Goal: Task Accomplishment & Management: Manage account settings

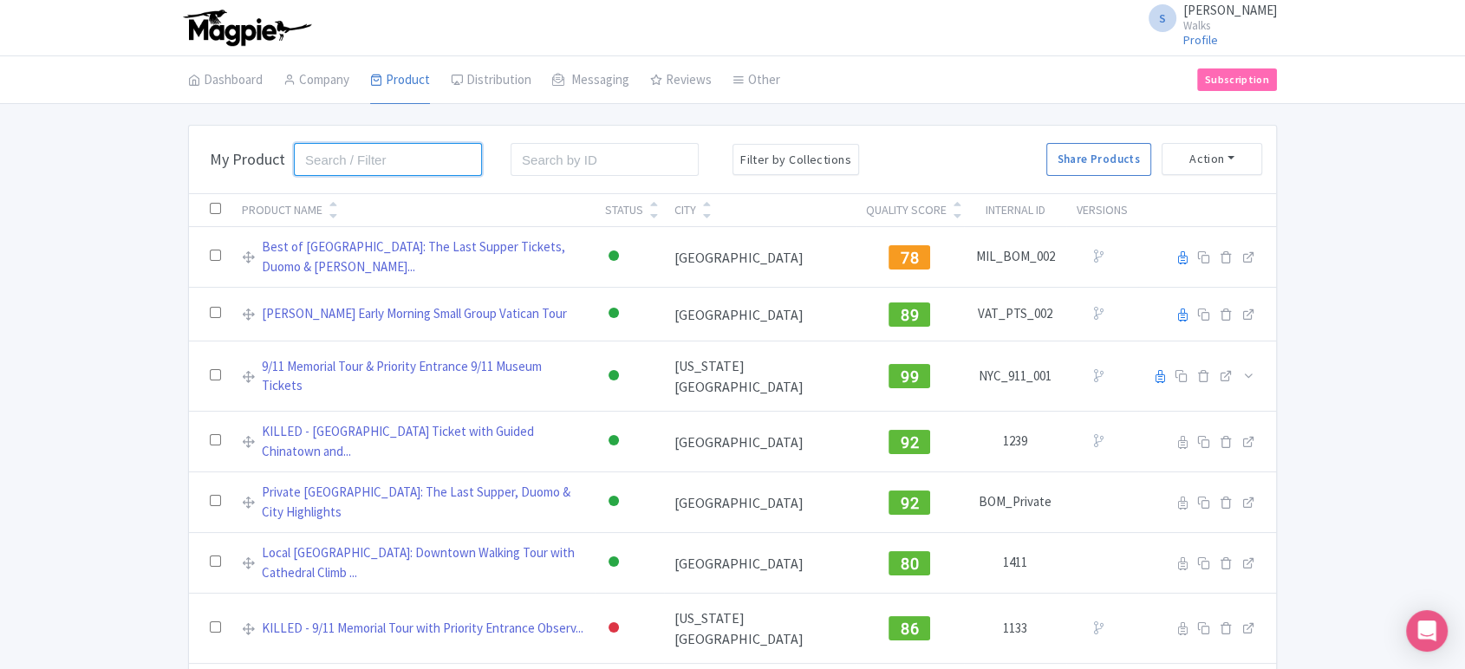
click at [327, 152] on input "search" at bounding box center [388, 159] width 188 height 33
click button "Search" at bounding box center [0, 0] width 0 height 0
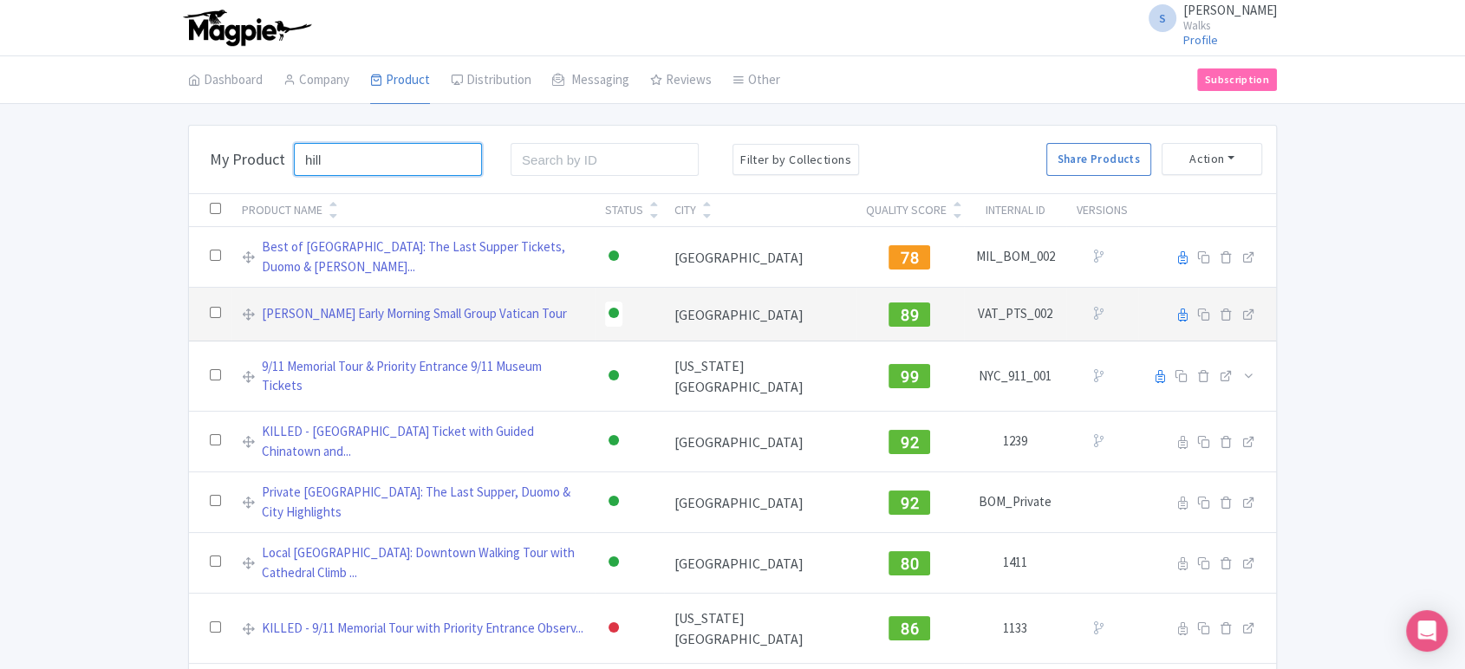
click button "Search" at bounding box center [0, 0] width 0 height 0
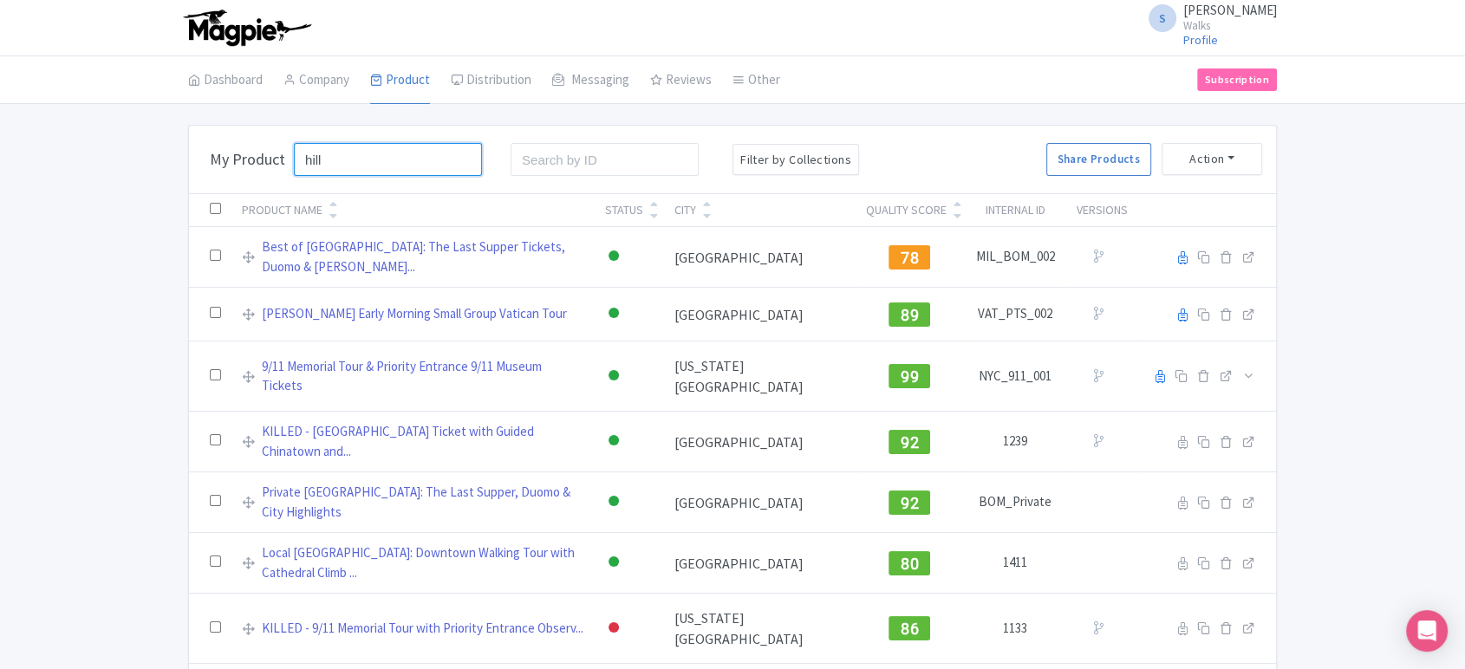
click at [391, 156] on input "hill" at bounding box center [388, 159] width 188 height 33
type input "capitol hill"
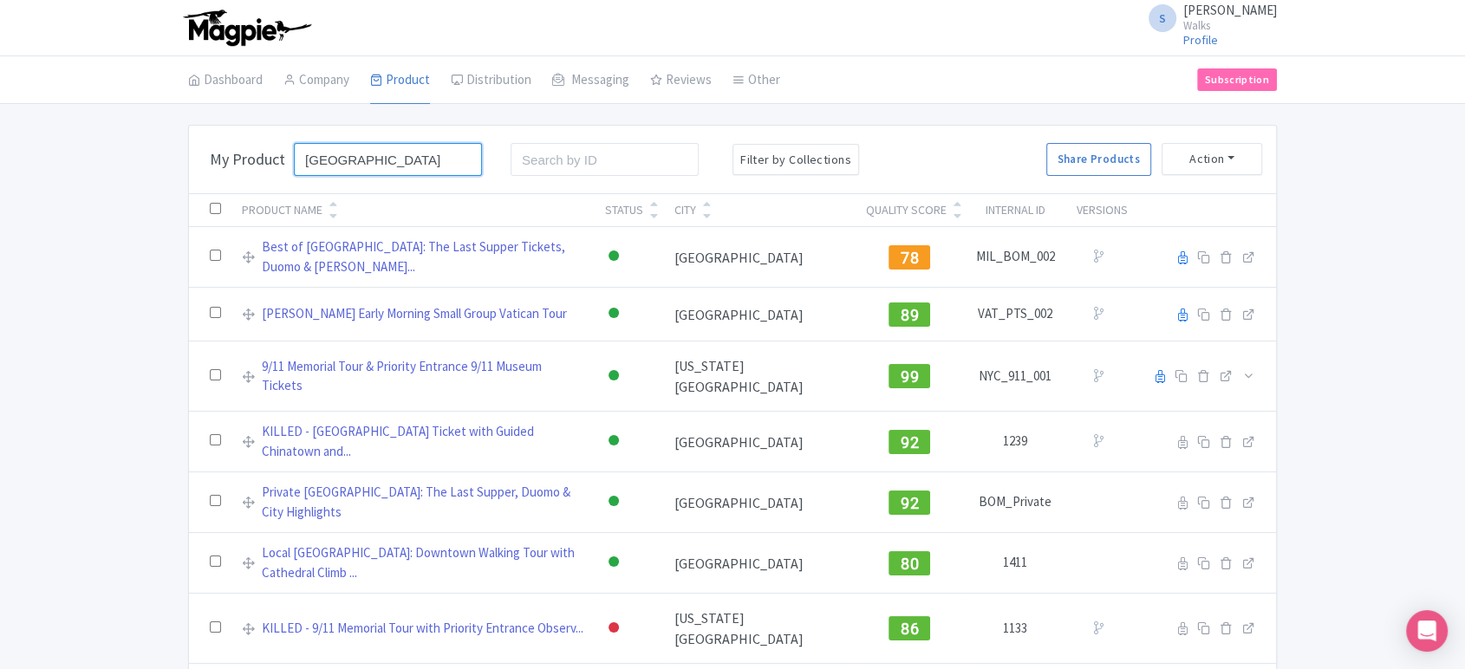
click button "Search" at bounding box center [0, 0] width 0 height 0
click at [401, 157] on input "capitol hill" at bounding box center [388, 159] width 188 height 33
click button "Search" at bounding box center [0, 0] width 0 height 0
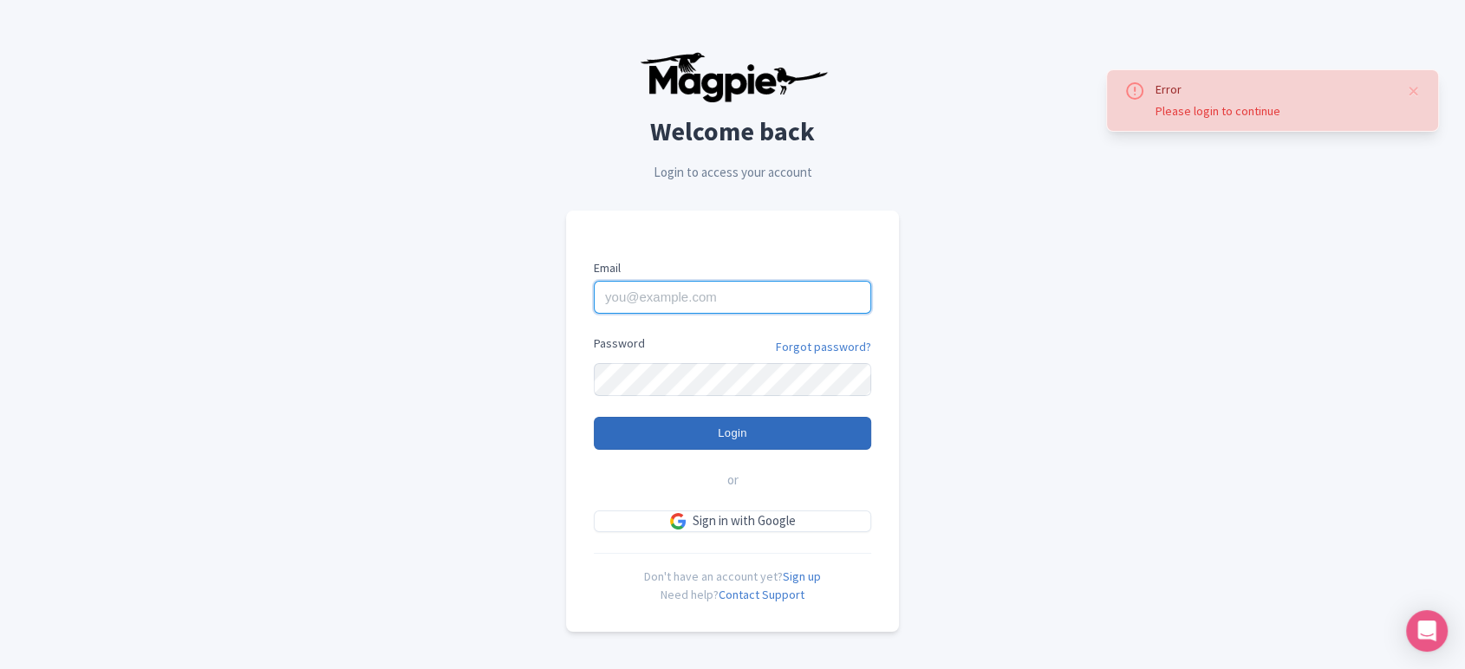
type input "sabrina@takewalks.com"
click at [827, 430] on input "Login" at bounding box center [732, 433] width 277 height 33
type input "Logging in..."
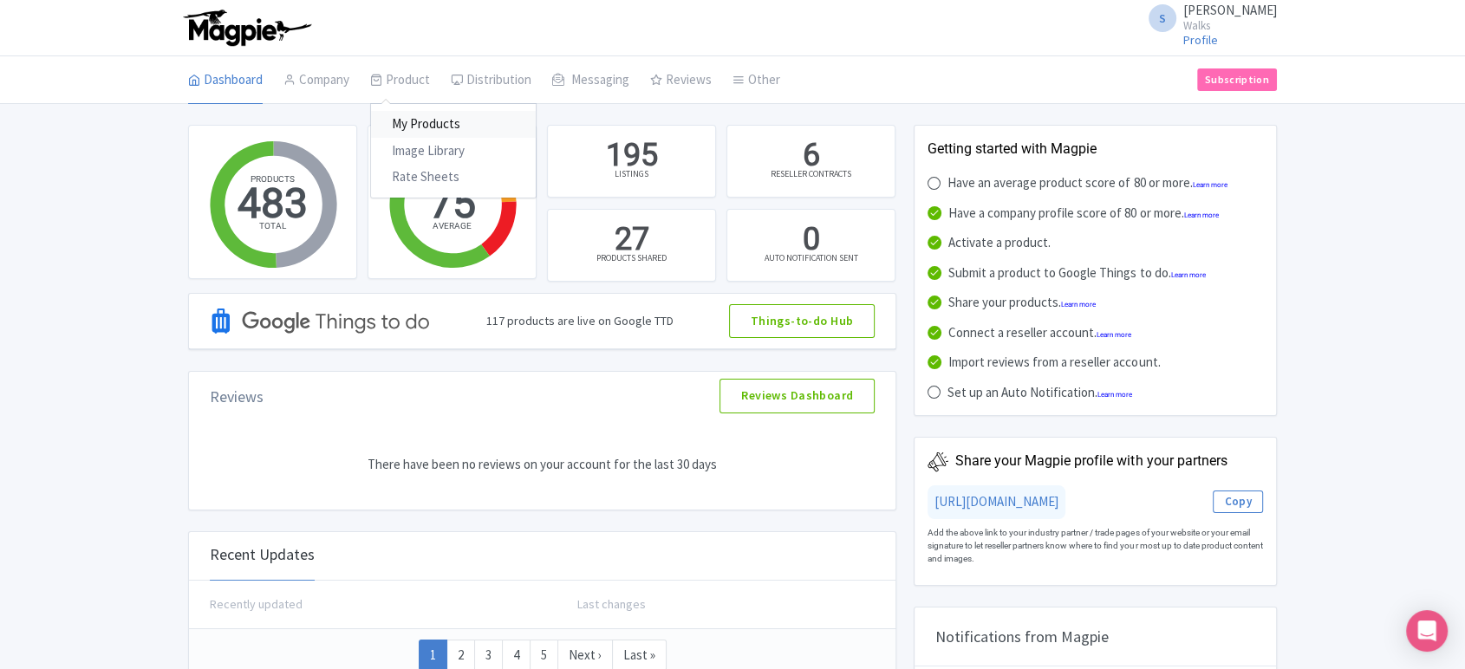
click at [424, 126] on link "My Products" at bounding box center [453, 124] width 165 height 27
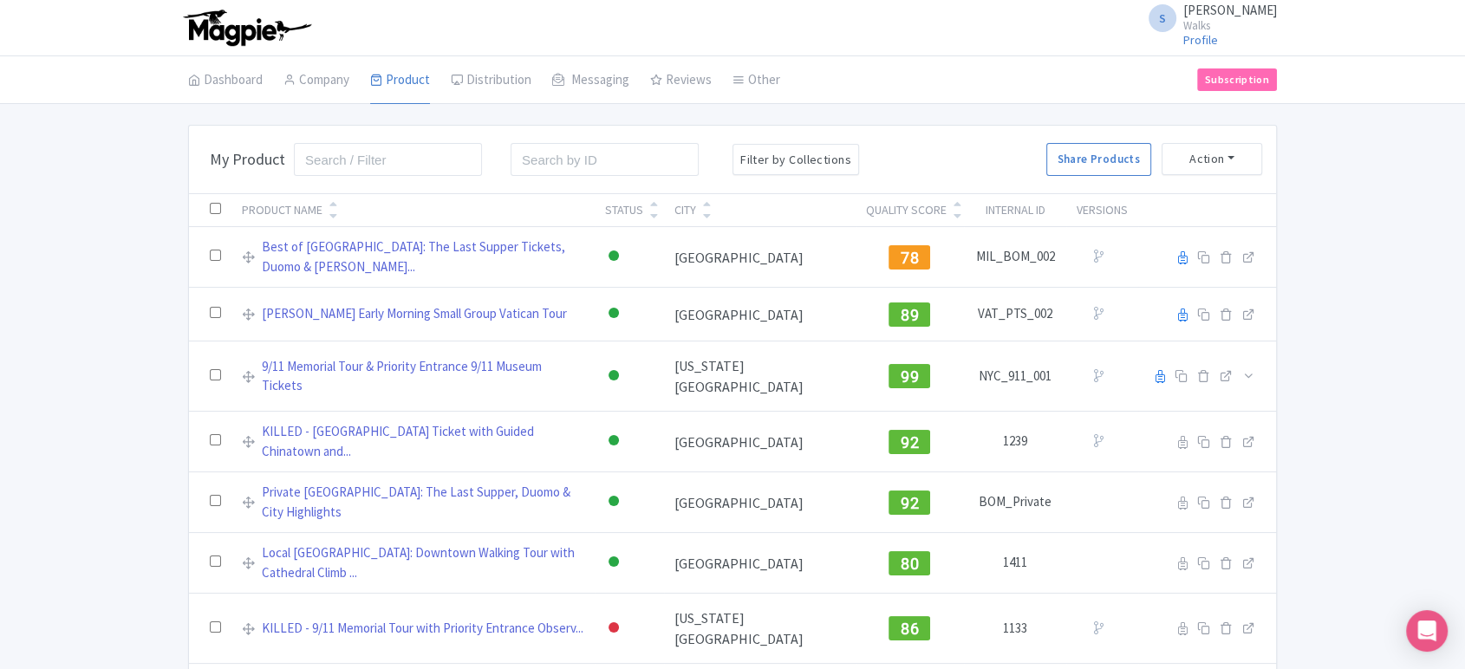
click at [404, 152] on input "search" at bounding box center [388, 159] width 188 height 33
type input "capitol hill"
click button "Search" at bounding box center [0, 0] width 0 height 0
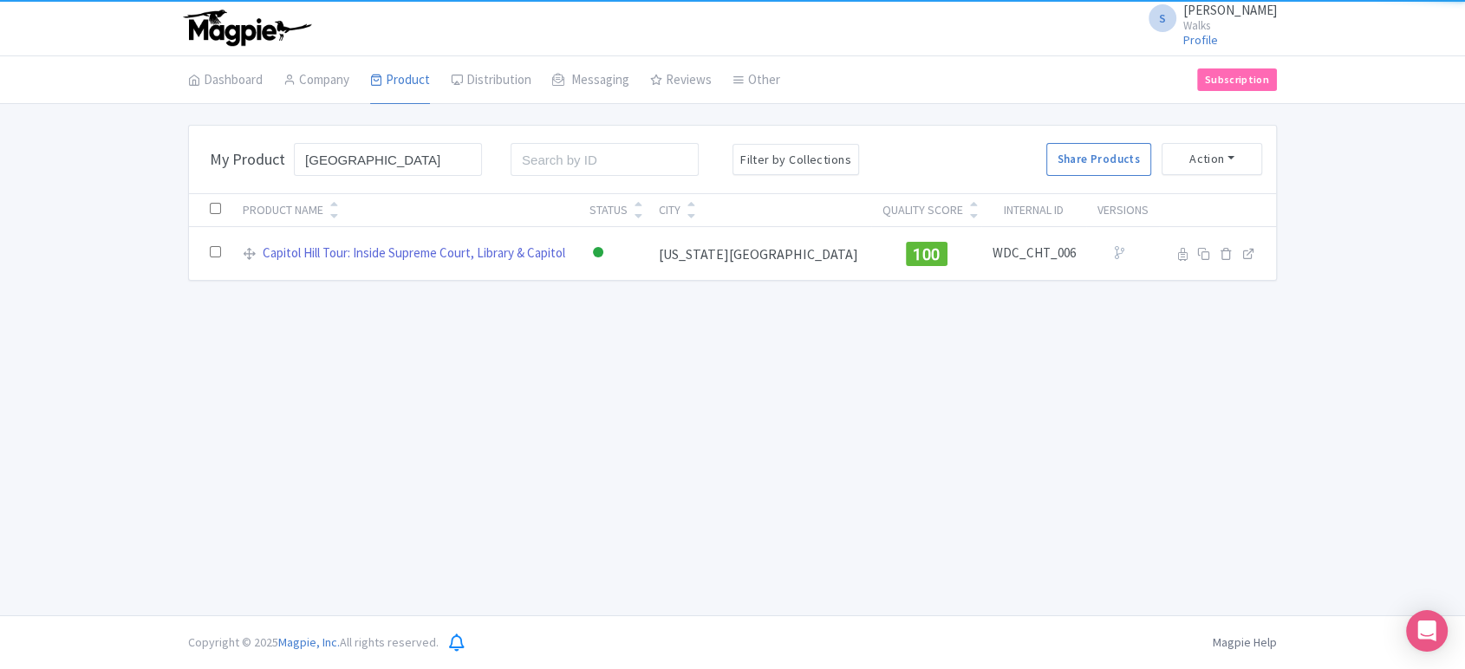
click at [84, 358] on div "S Sabrina Elia Walks Profile Users Settings Sign out Dashboard Company Product …" at bounding box center [732, 307] width 1465 height 615
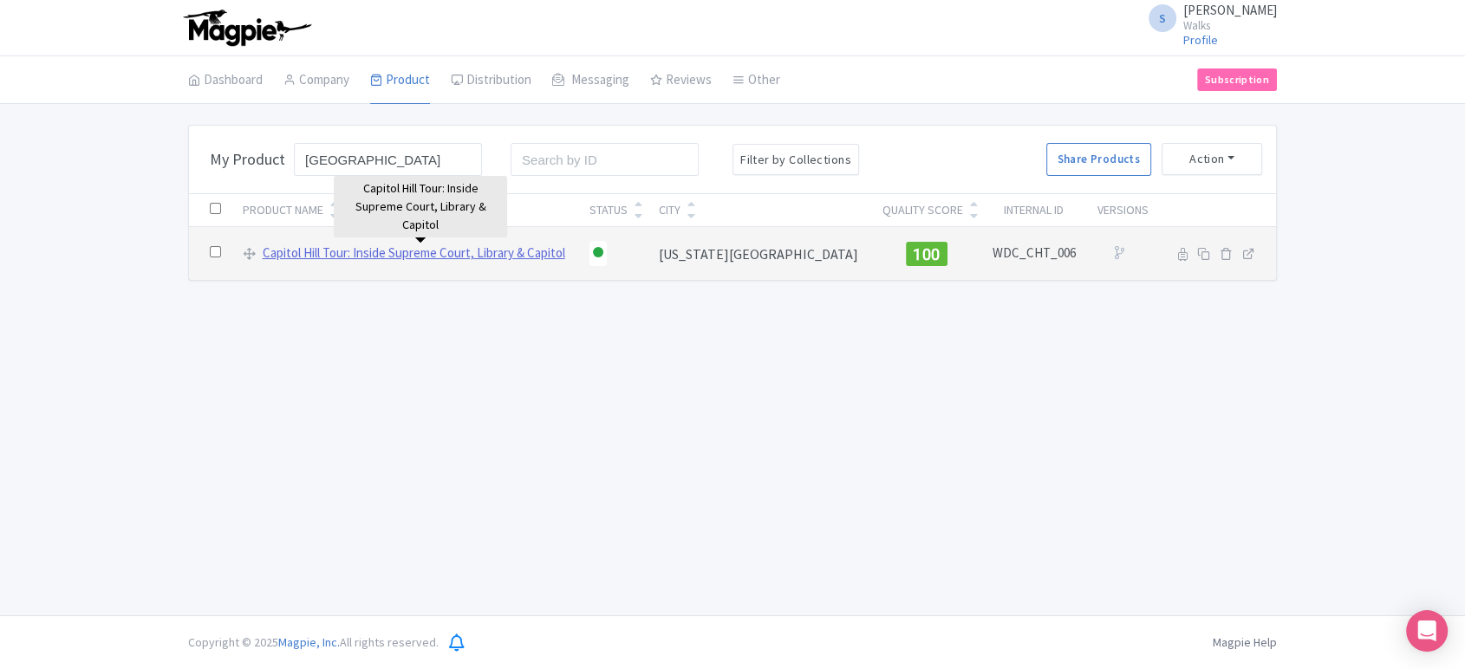
click at [402, 244] on link "Capitol Hill Tour: Inside Supreme Court, Library & Capitol" at bounding box center [414, 254] width 303 height 20
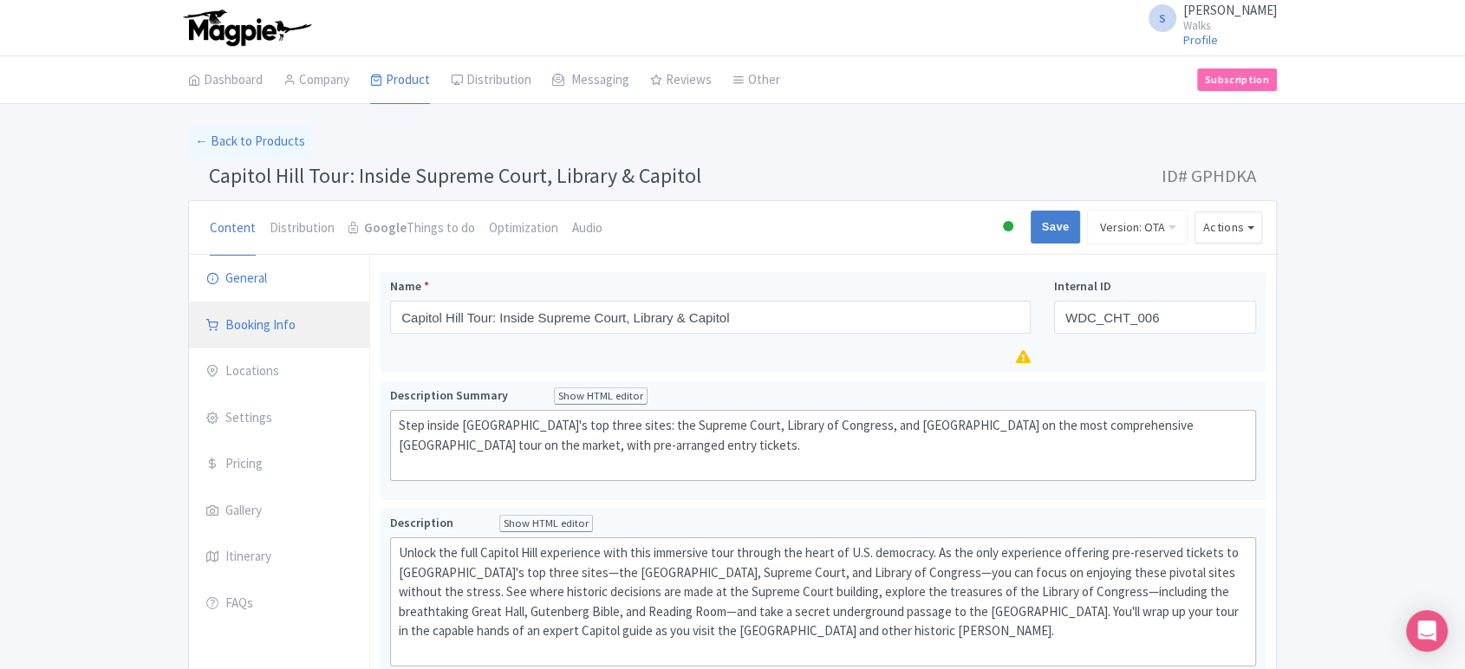
click at [240, 333] on link "Booking Info" at bounding box center [279, 326] width 180 height 49
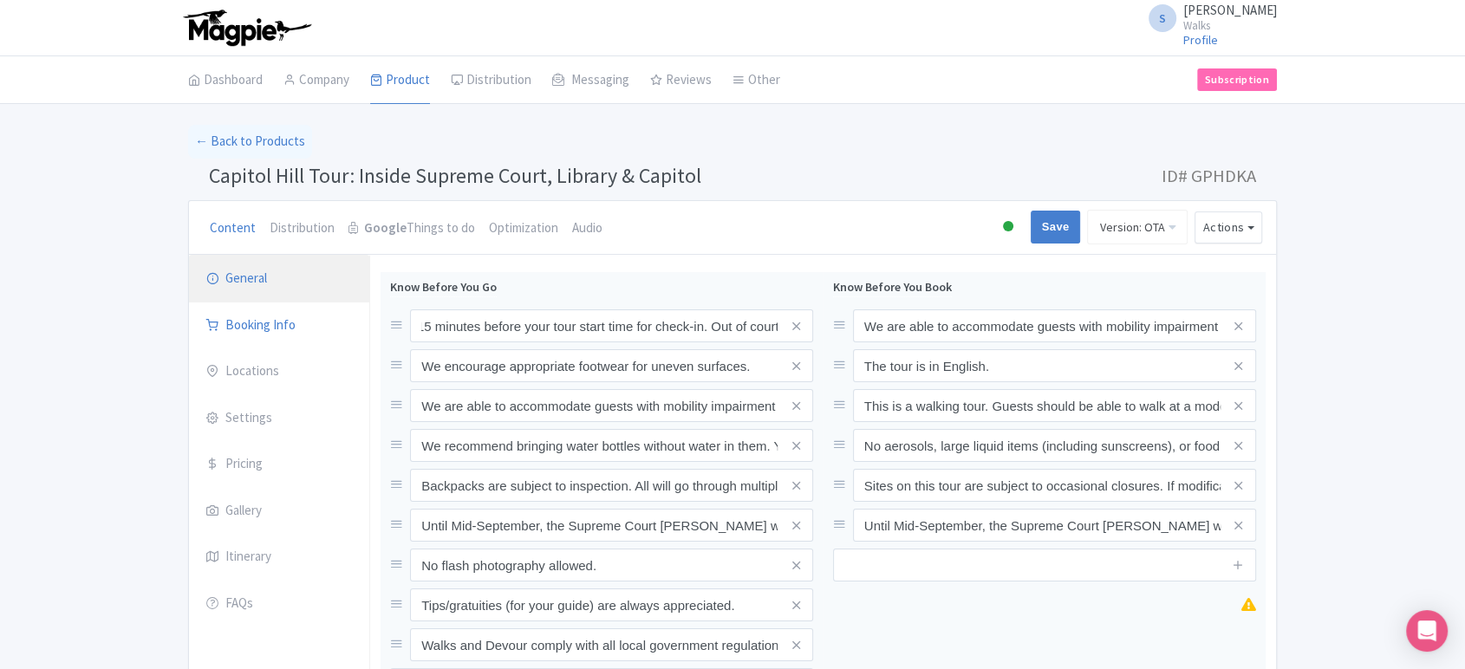
click at [263, 276] on link "General" at bounding box center [279, 279] width 180 height 49
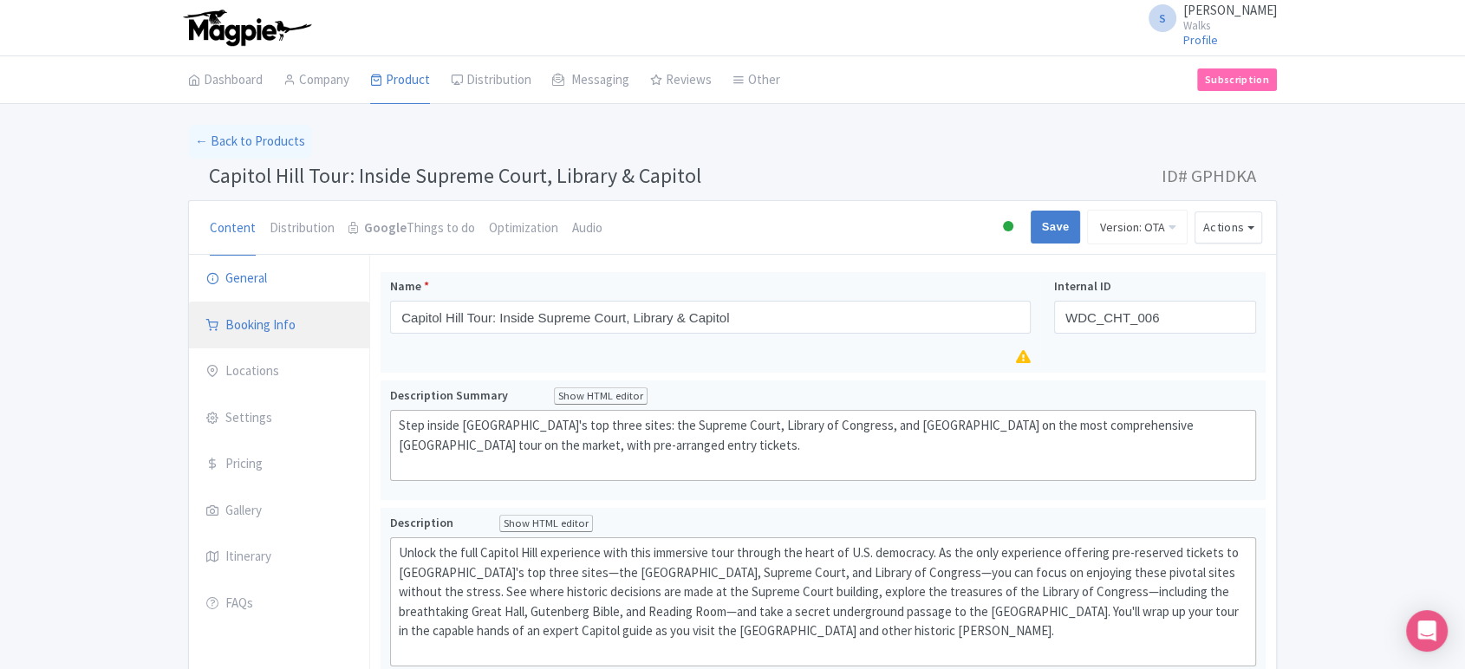
click at [255, 331] on link "Booking Info" at bounding box center [279, 326] width 180 height 49
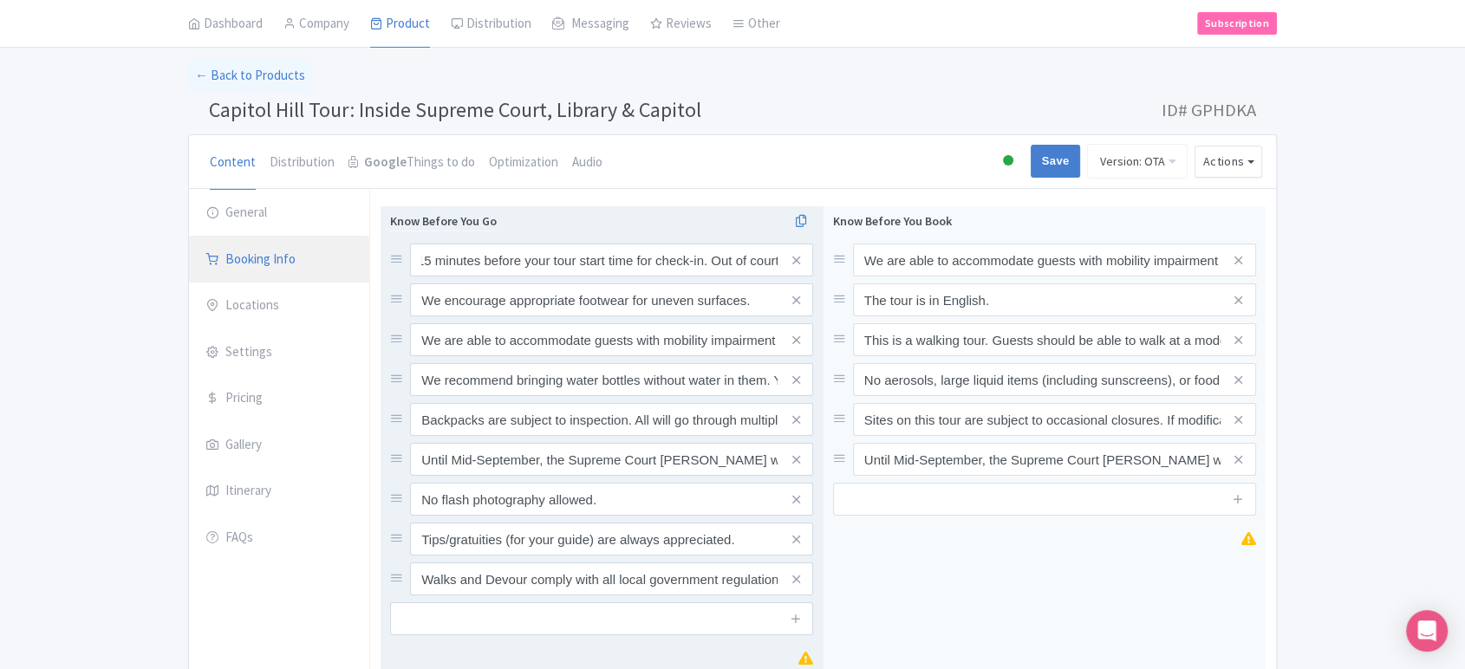
scroll to position [69, 0]
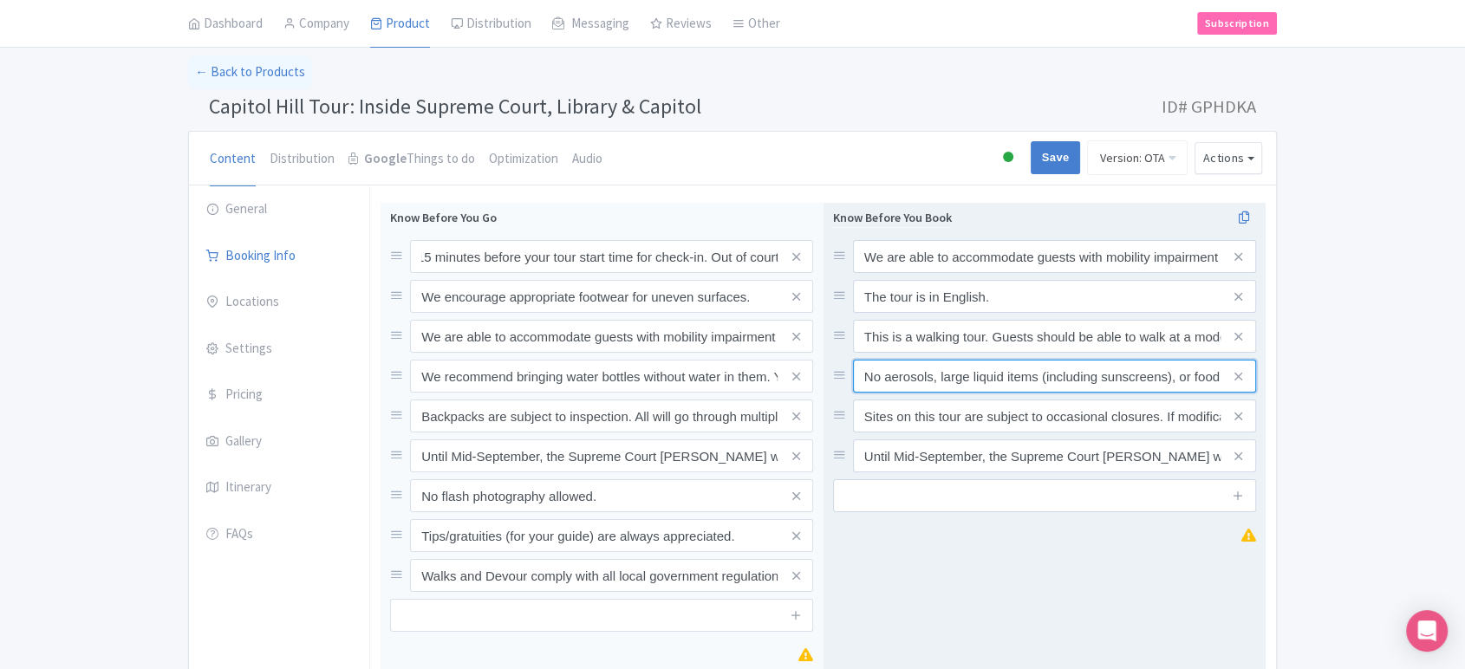
click at [947, 273] on input "No aerosols, large liquid items (including sunscreens), or food & drink are all…" at bounding box center [1054, 256] width 403 height 33
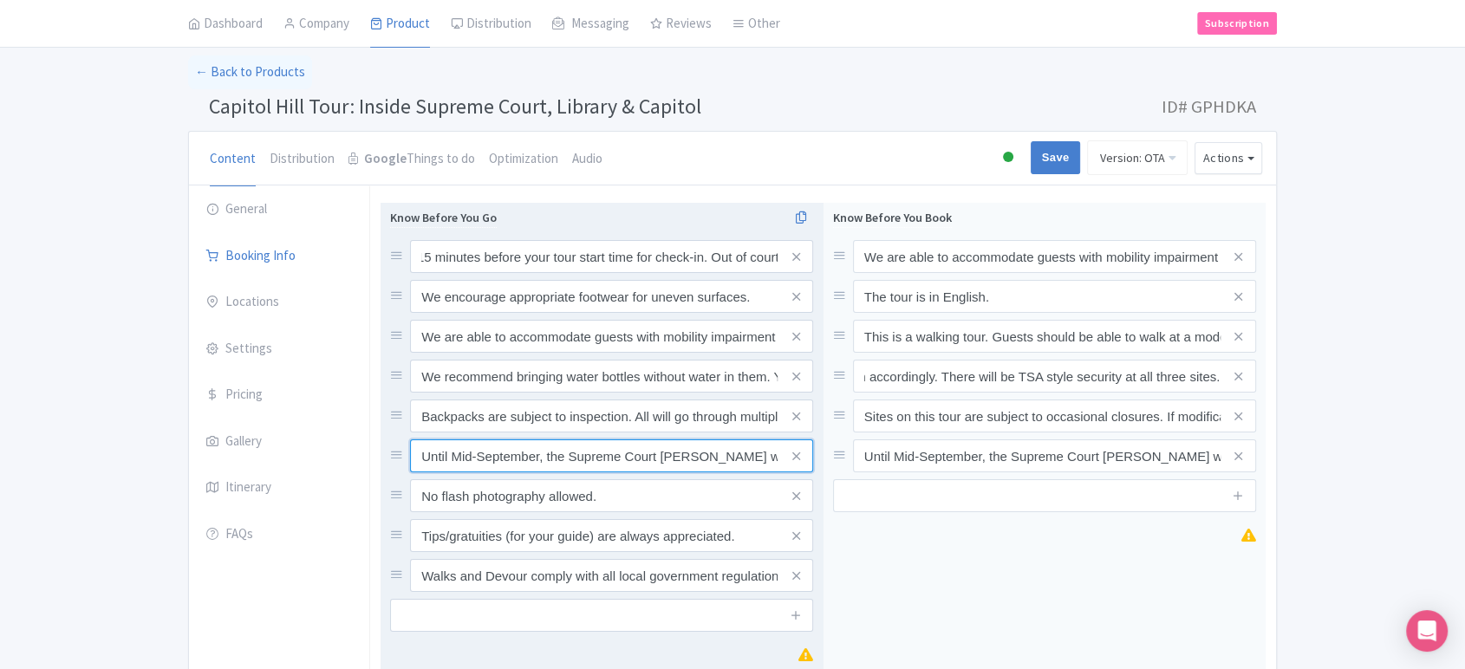
scroll to position [0, 0]
click at [675, 273] on input "Until Mid-September, the Supreme Court [PERSON_NAME] will be undergoing heavy c…" at bounding box center [611, 256] width 403 height 33
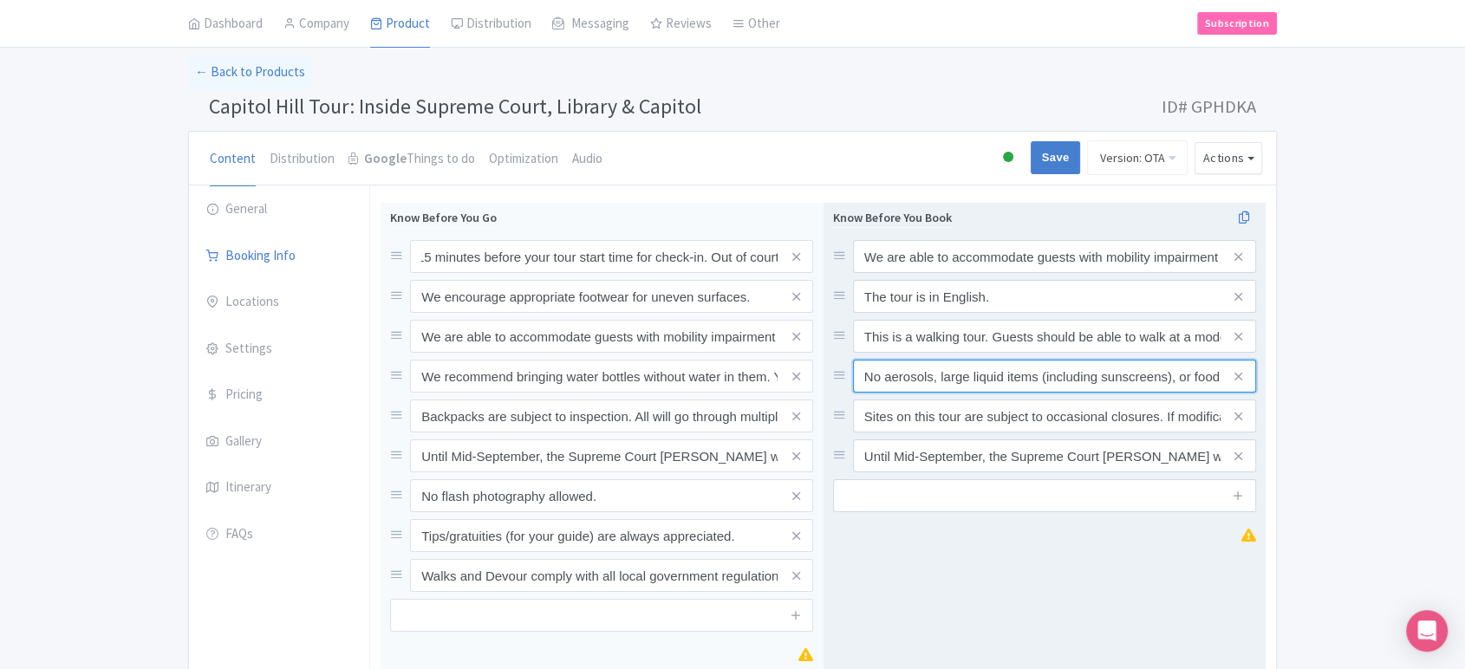
click at [950, 273] on input "No aerosols, large liquid items (including sunscreens), or food & drink are all…" at bounding box center [1054, 256] width 403 height 33
paste input "Please note that no food, liquid (including water), nor aerosols will be allowe…"
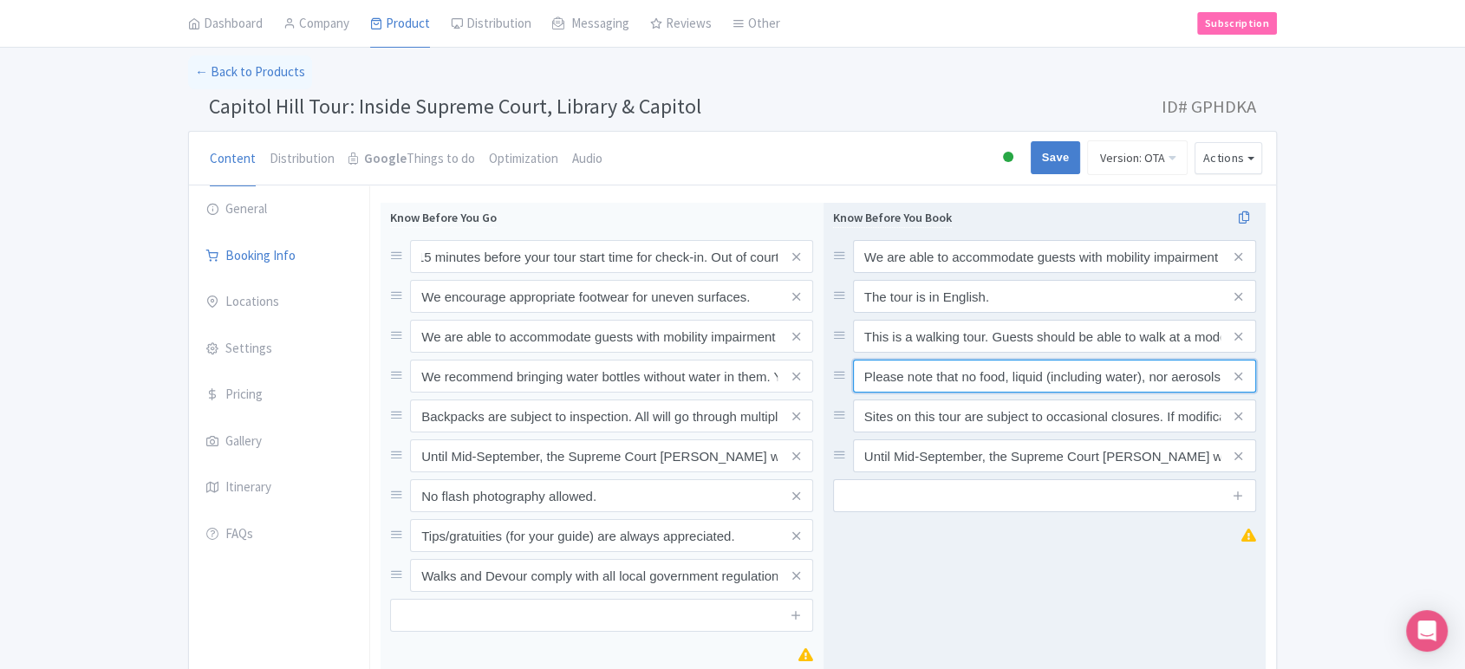
scroll to position [0, 1359]
click at [1089, 273] on input "Please note that no food, liquid (including water), nor aerosols will be allowe…" at bounding box center [1054, 256] width 403 height 33
type input "Please note that no food, liquid (including water), nor aerosols will be allowe…"
click at [1116, 582] on div "We are able to accommodate guests with mobility impairment or wheelchairs, plea…" at bounding box center [1045, 437] width 443 height 469
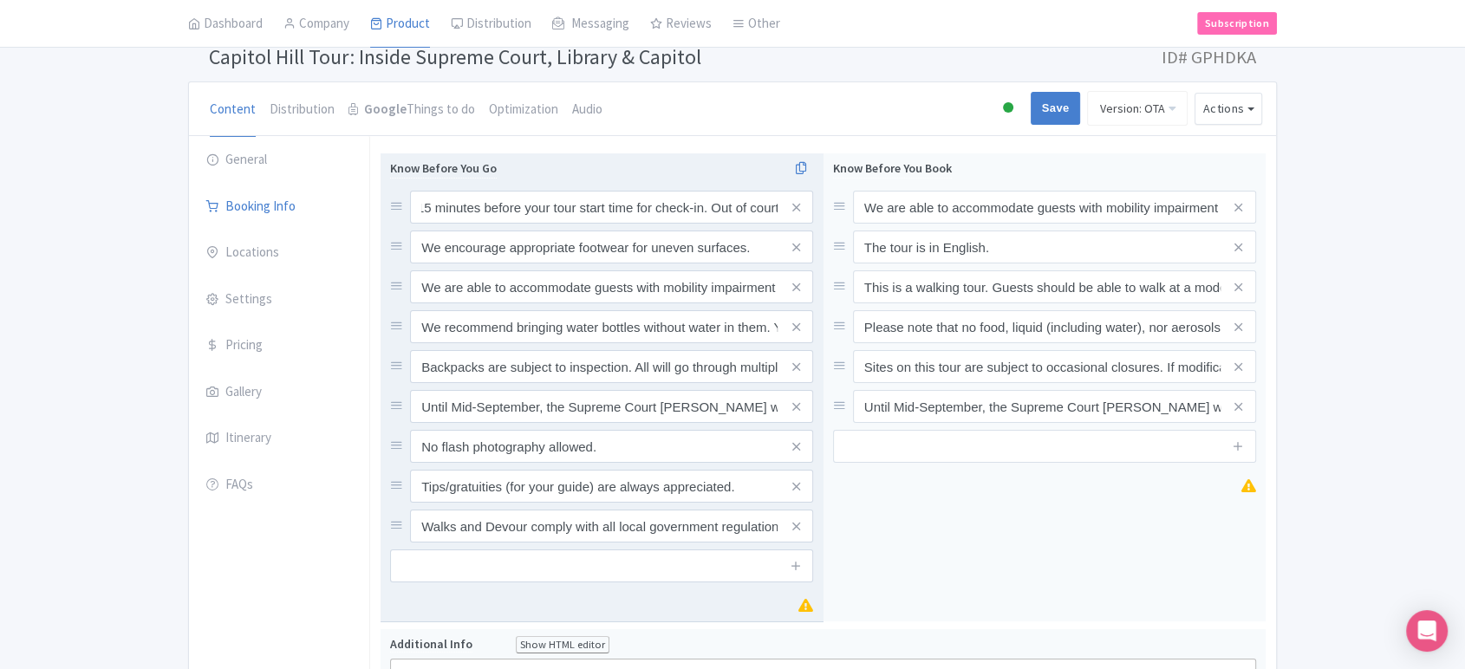
scroll to position [120, 0]
click at [520, 210] on input "Please arrive 15 minutes before your tour start time for check-in. Out of court…" at bounding box center [611, 206] width 403 height 33
click at [481, 573] on input "text" at bounding box center [601, 565] width 423 height 33
paste input "Please note that no food, liquid (including water), nor aerosols will be allowe…"
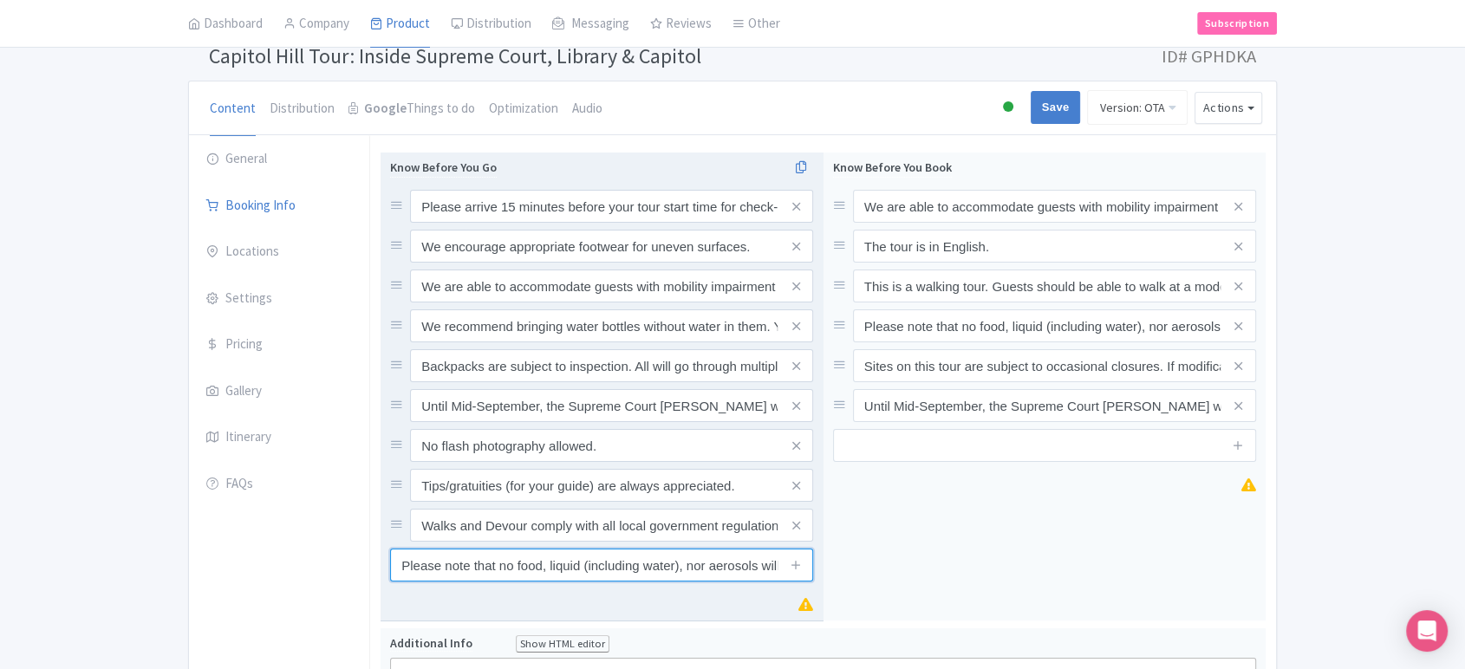
scroll to position [0, 1339]
type input "Please note that no food, liquid (including water), nor aerosols will be allowe…"
click at [791, 568] on icon at bounding box center [796, 564] width 13 height 13
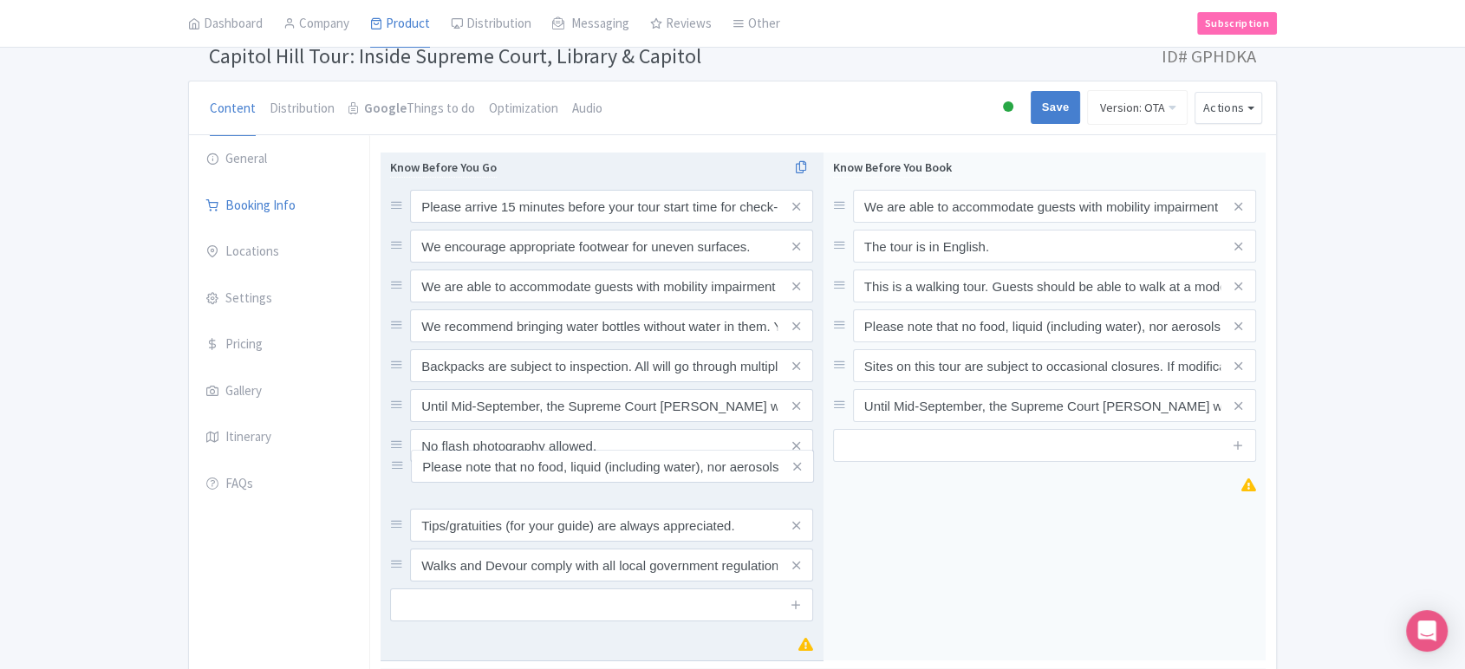
drag, startPoint x: 400, startPoint y: 565, endPoint x: 400, endPoint y: 467, distance: 98.0
click at [1055, 116] on input "Save" at bounding box center [1056, 107] width 50 height 33
type input "Saving..."
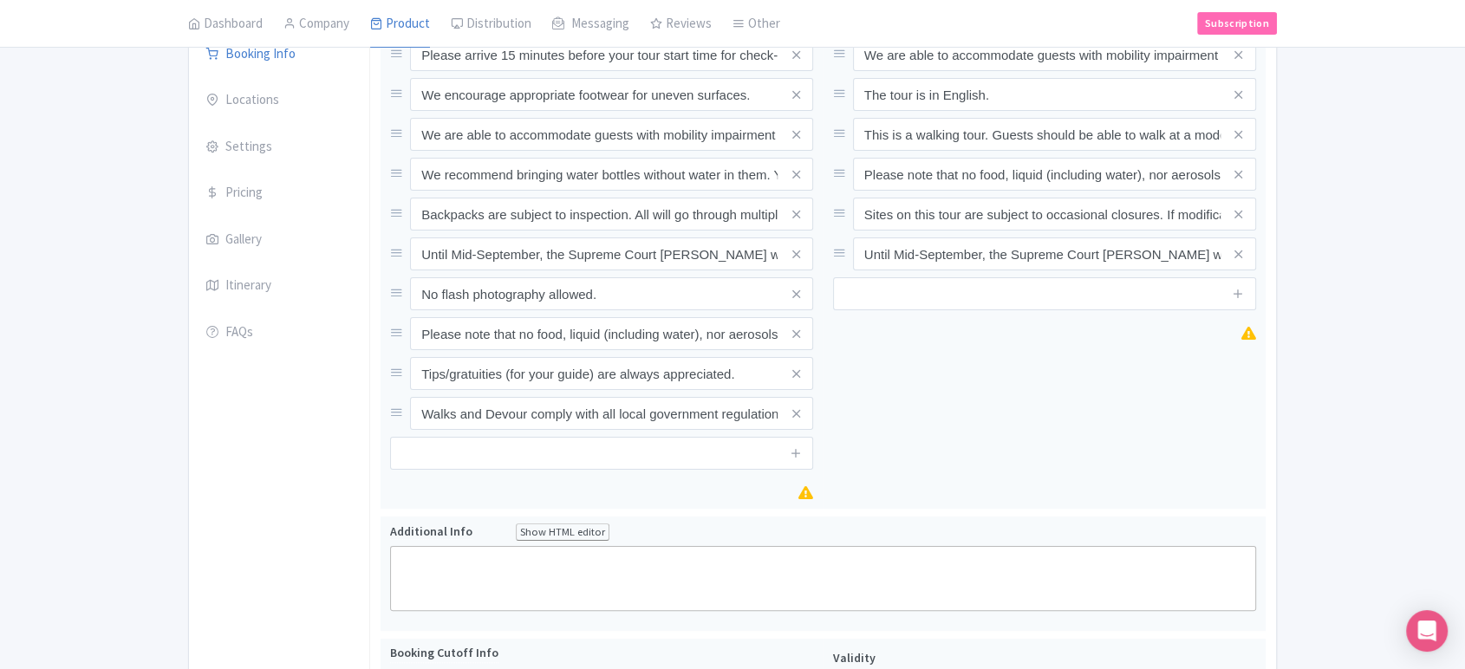
scroll to position [271, 0]
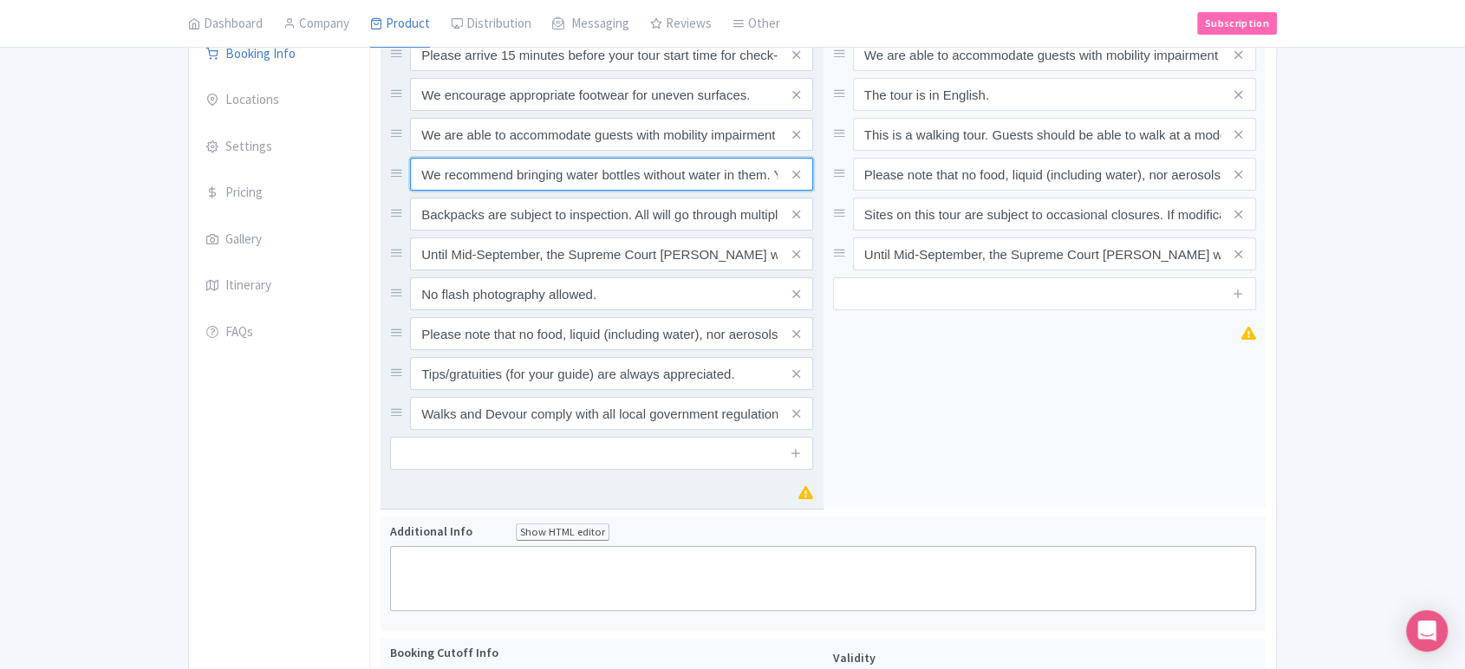
click at [617, 71] on input "We recommend bringing water bottles without water in them. You may fill up your…" at bounding box center [611, 54] width 403 height 33
click at [798, 179] on icon at bounding box center [796, 174] width 8 height 13
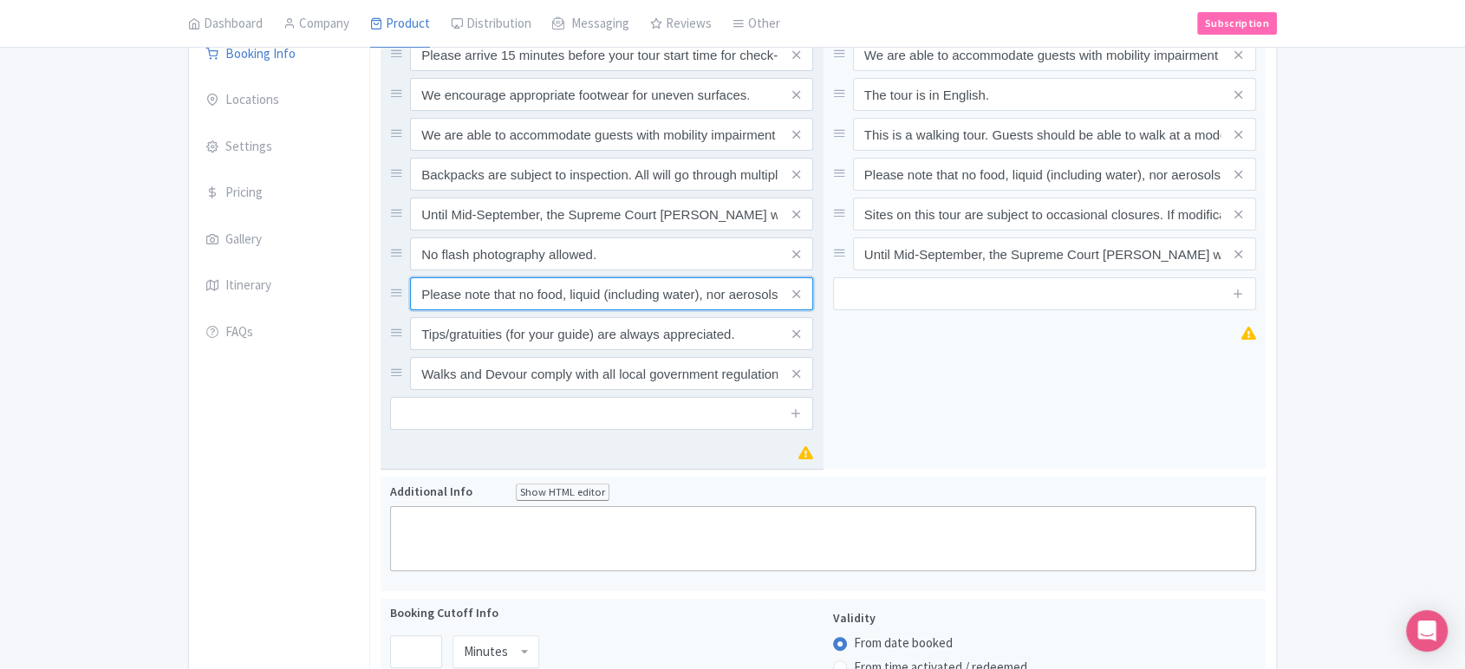
click at [659, 71] on input "Please note that no food, liquid (including water), nor aerosols will be allowe…" at bounding box center [611, 54] width 403 height 33
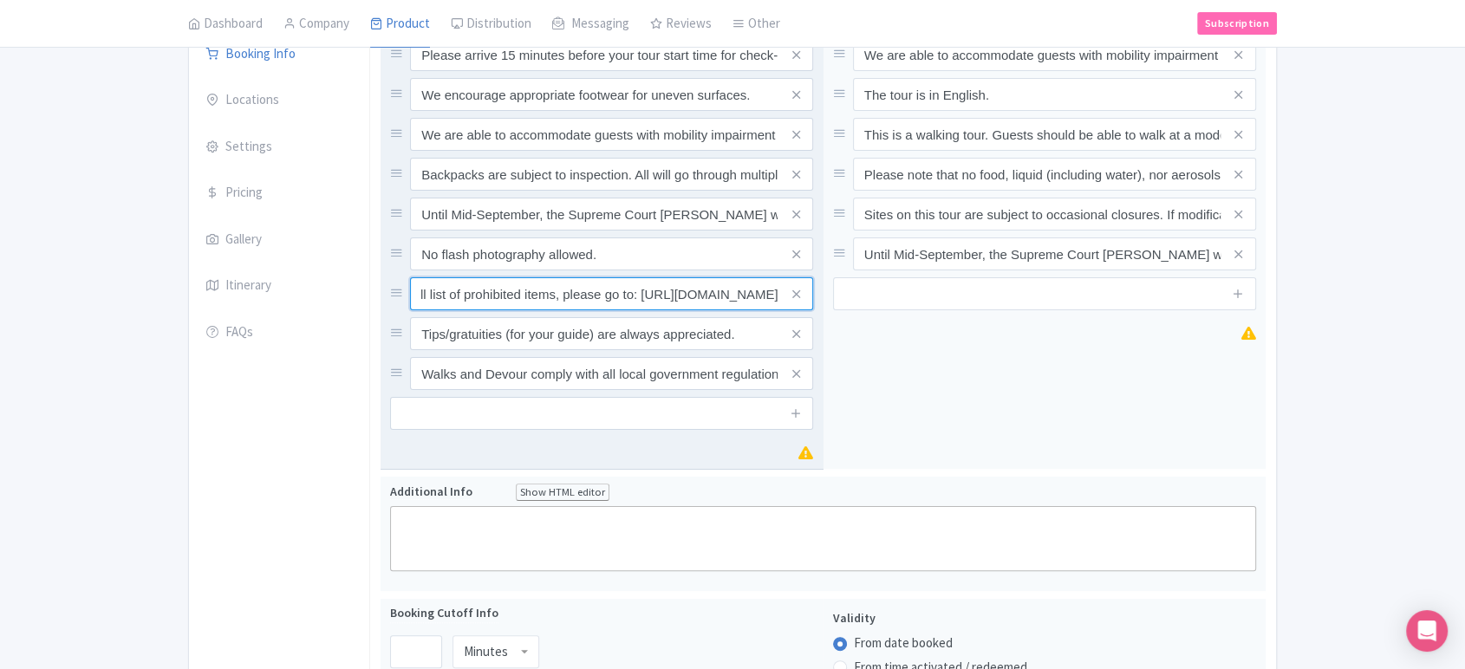
click at [659, 71] on input "Please note that no food, liquid (including water), nor aerosols will be allowe…" at bounding box center [611, 54] width 403 height 33
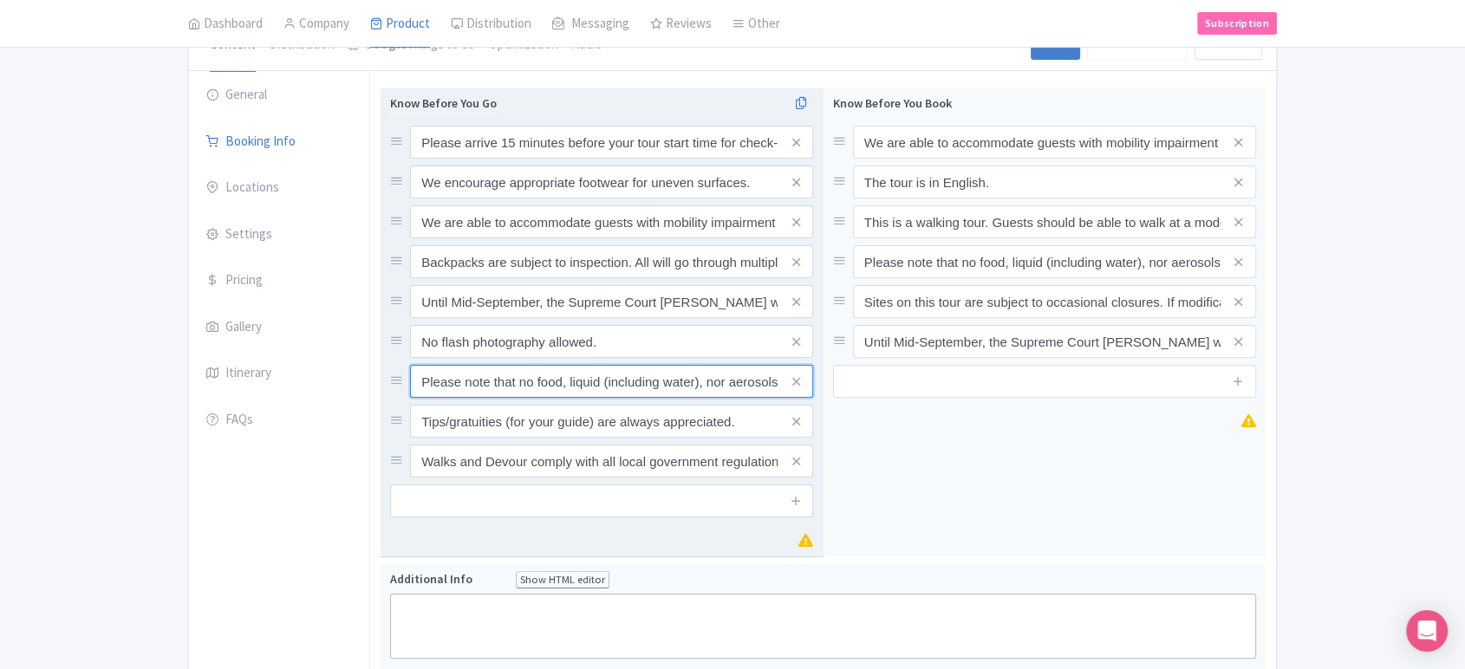
scroll to position [183, 0]
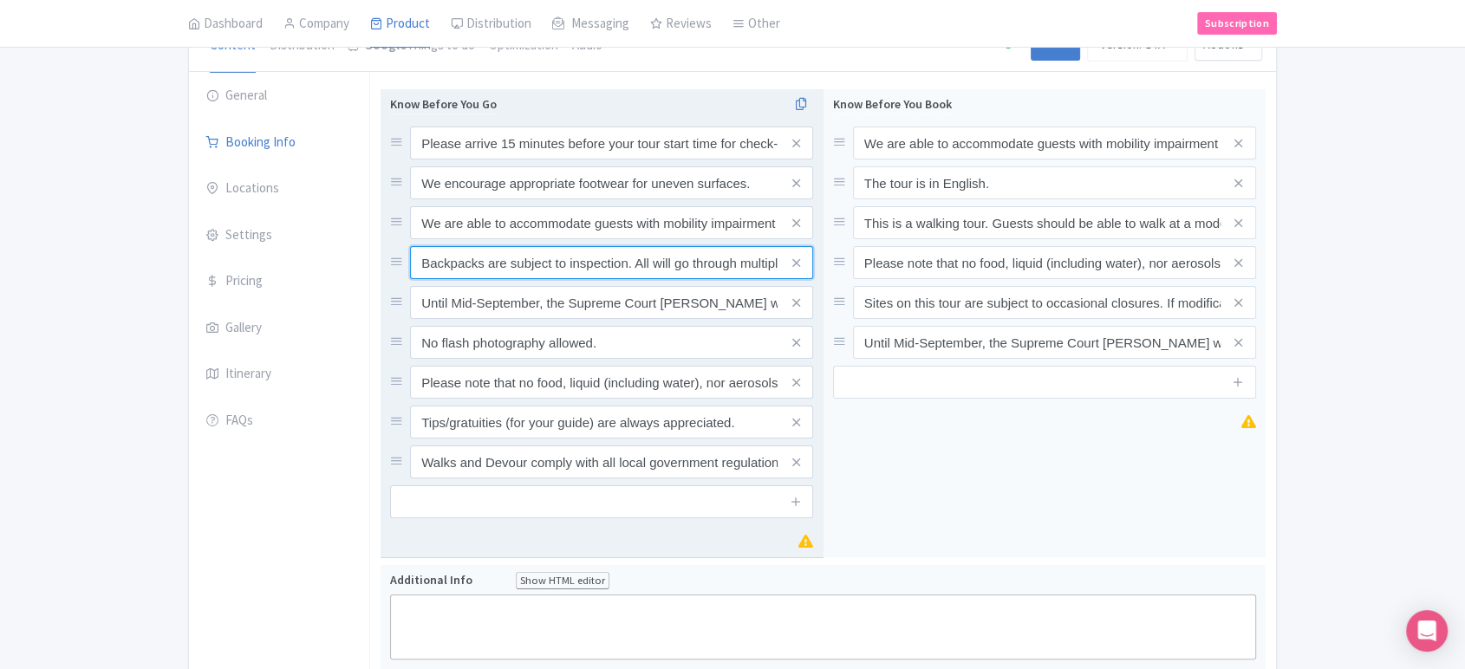
click at [659, 160] on input "Backpacks are subject to inspection. All will go through multiple security scre…" at bounding box center [611, 143] width 403 height 33
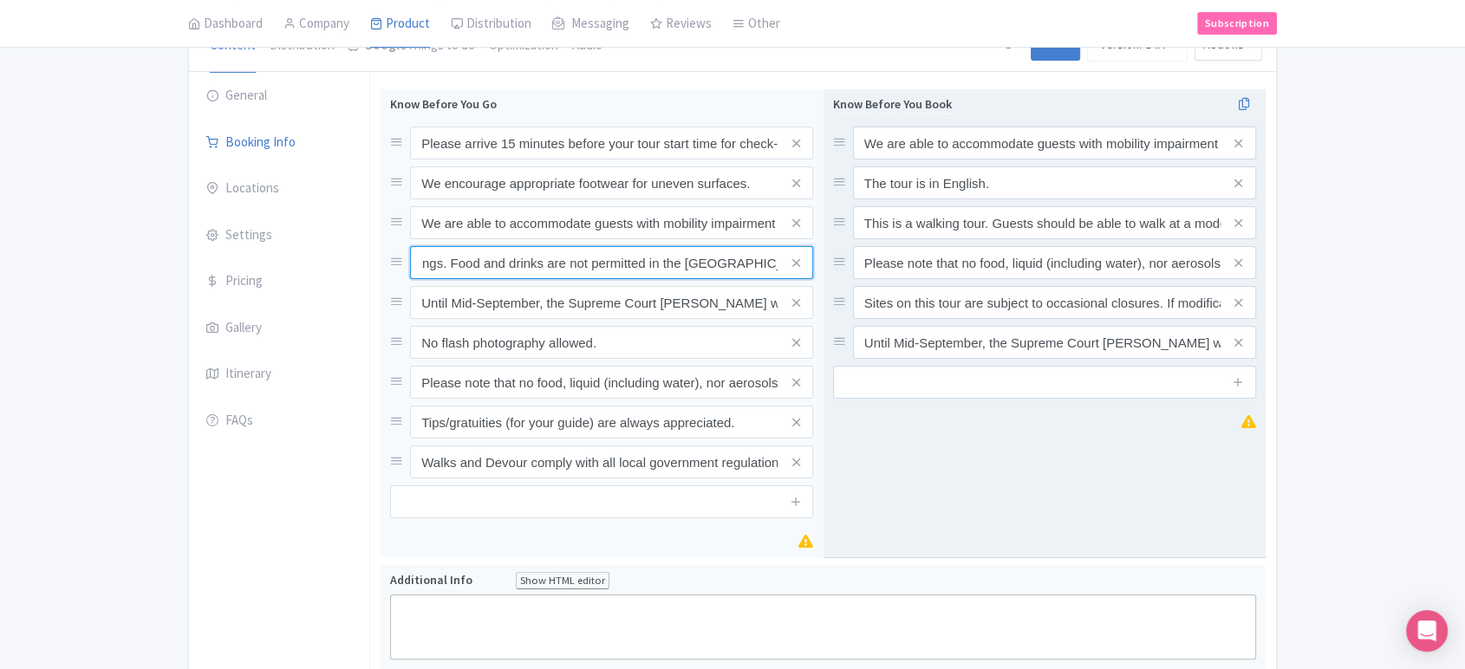
drag, startPoint x: 499, startPoint y: 261, endPoint x: 852, endPoint y: 262, distance: 352.8
click at [852, 262] on div "Know Before You Go Please arrive 15 minutes before your tour start time for che…" at bounding box center [823, 327] width 885 height 476
type input "Backpacks are subject to inspection. All will go through multiple security scre…"
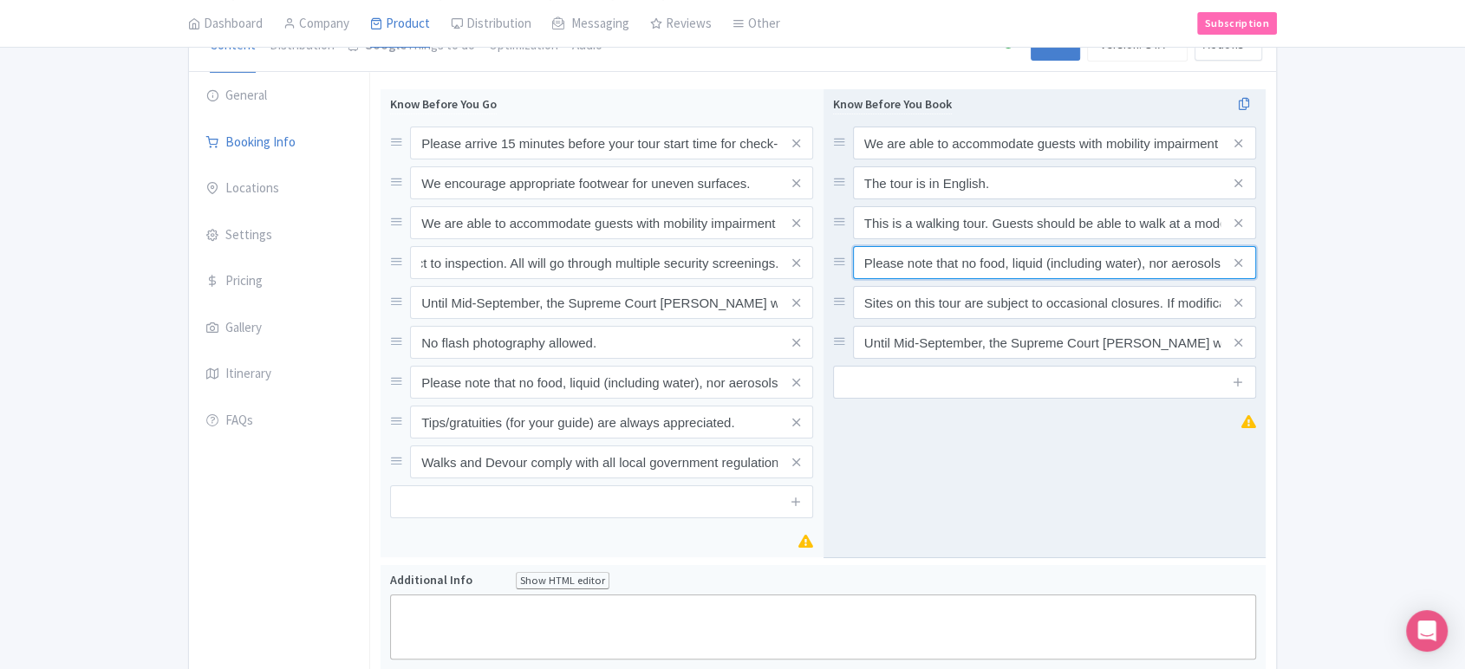
scroll to position [0, 0]
click at [964, 160] on input "Please note that no food, liquid (including water), nor aerosols will be allowe…" at bounding box center [1054, 143] width 403 height 33
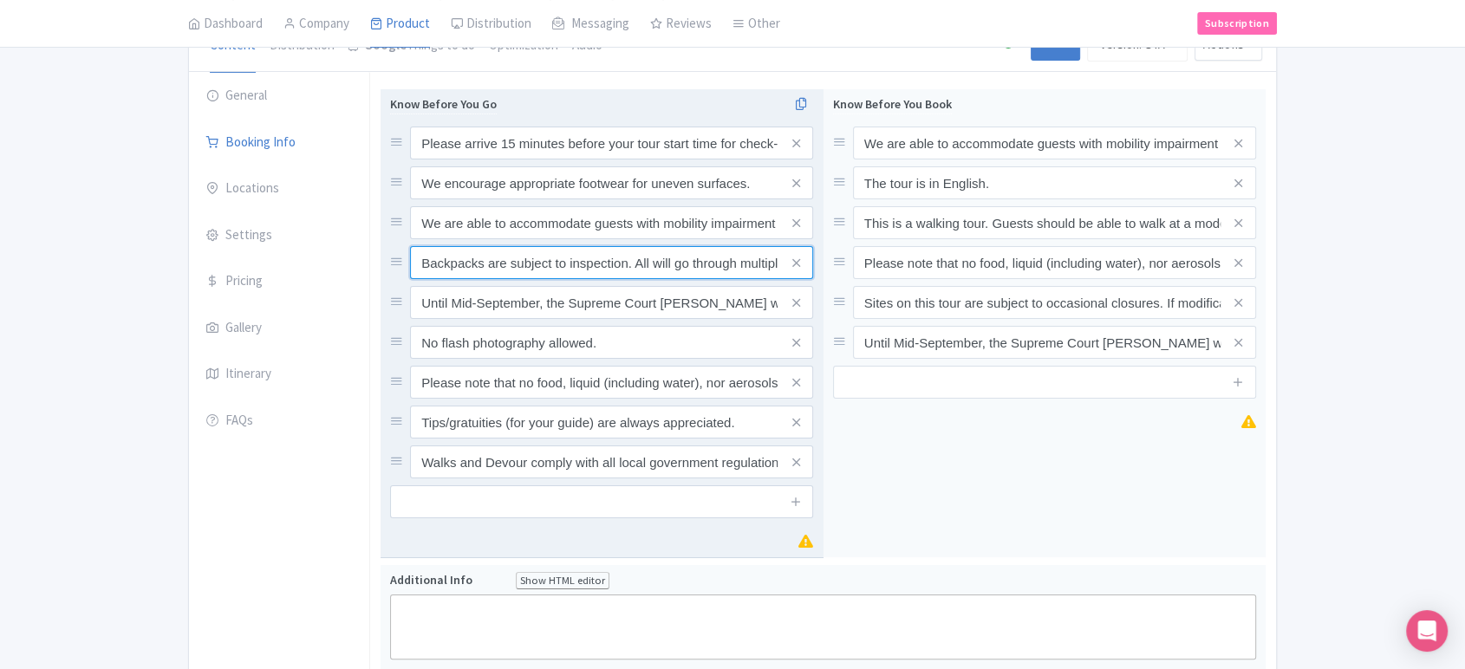
click at [691, 160] on input "Backpacks are subject to inspection. All will go through multiple security scre…" at bounding box center [611, 143] width 403 height 33
click at [739, 160] on input "Backpacks are subject to inspection. All will go through multiple security scre…" at bounding box center [611, 143] width 403 height 33
click at [710, 160] on input "Until Mid-September, the Supreme Court [PERSON_NAME] will be undergoing heavy c…" at bounding box center [611, 143] width 403 height 33
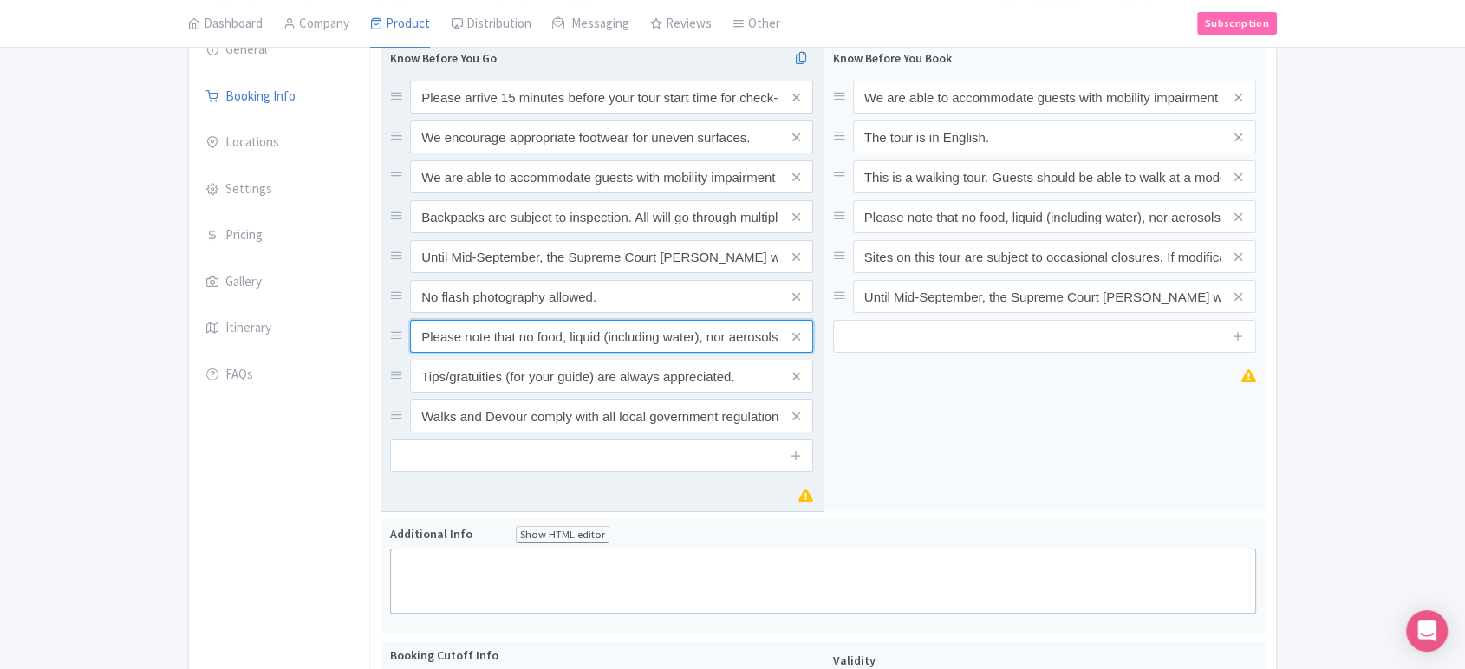
click at [710, 114] on input "Please note that no food, liquid (including water), nor aerosols will be allowe…" at bounding box center [611, 97] width 403 height 33
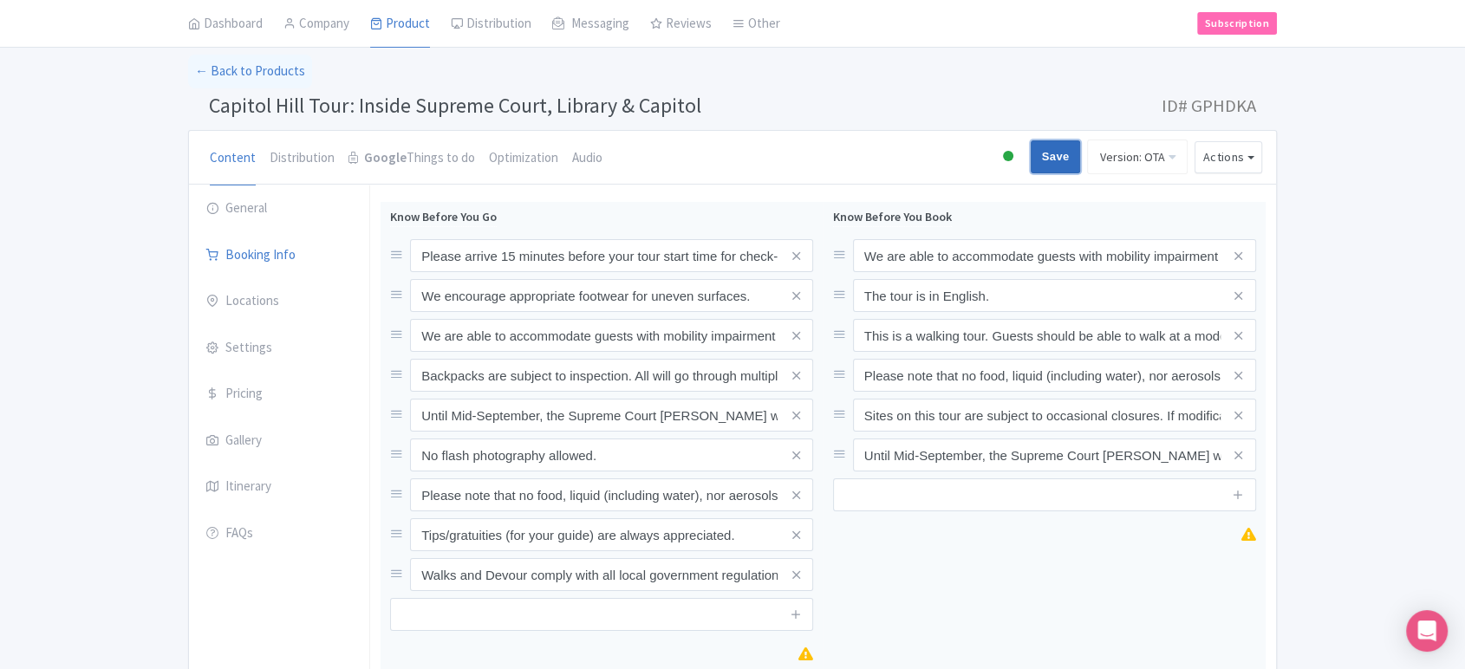
click at [1053, 158] on input "Save" at bounding box center [1056, 156] width 50 height 33
type input "Saving..."
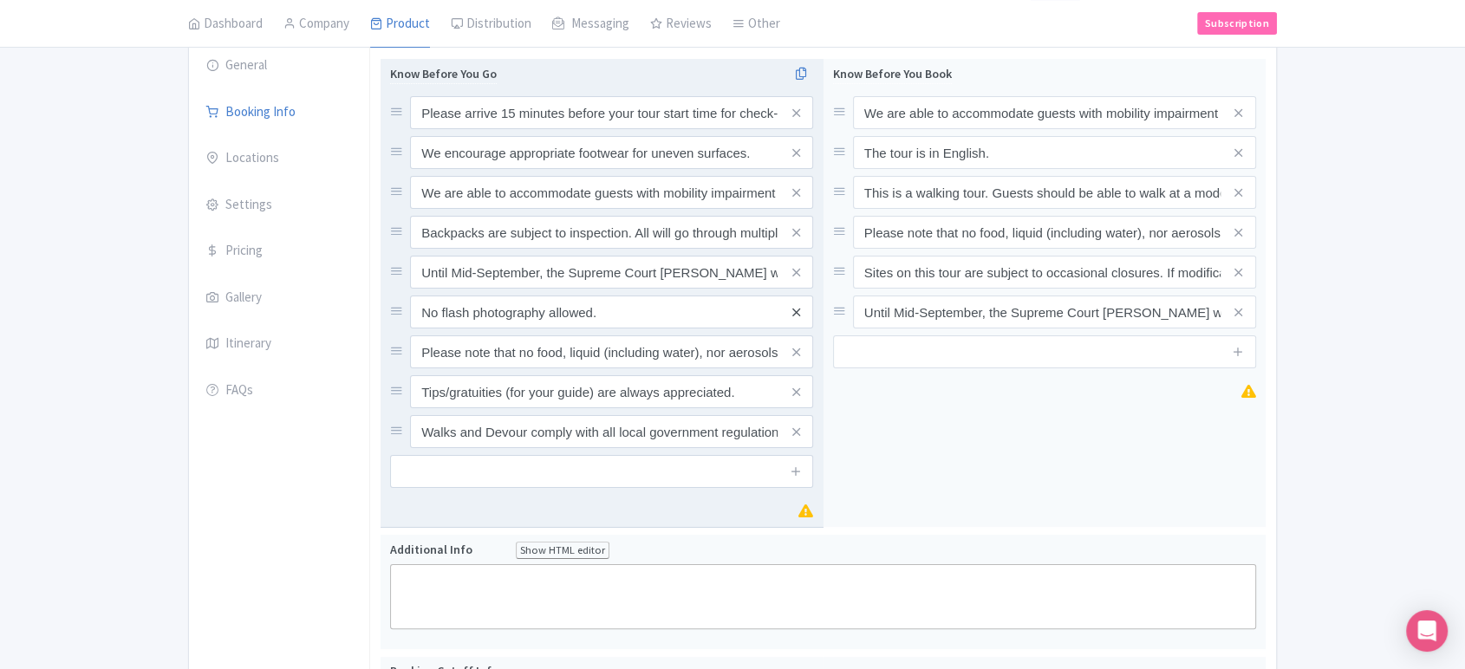
scroll to position [192, 0]
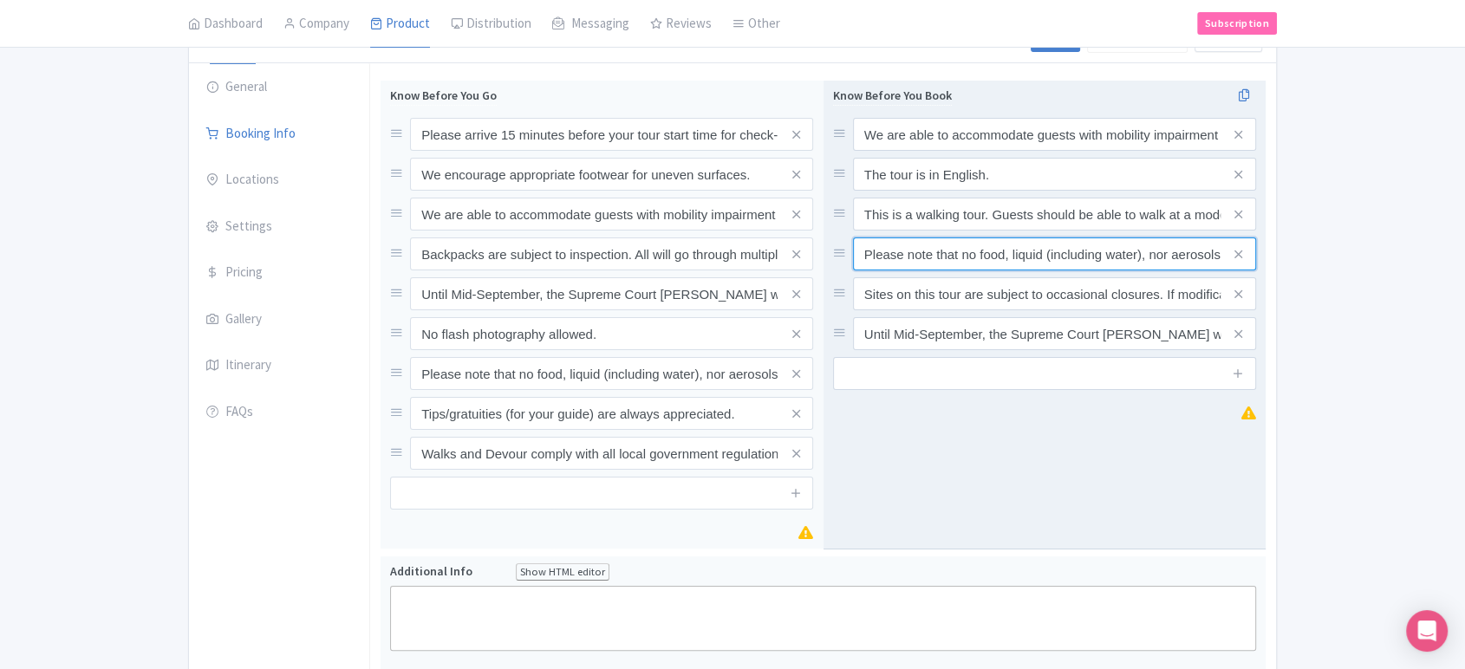
click at [1056, 151] on input "Please note that no food, liquid (including water), nor aerosols will be allowe…" at bounding box center [1054, 134] width 403 height 33
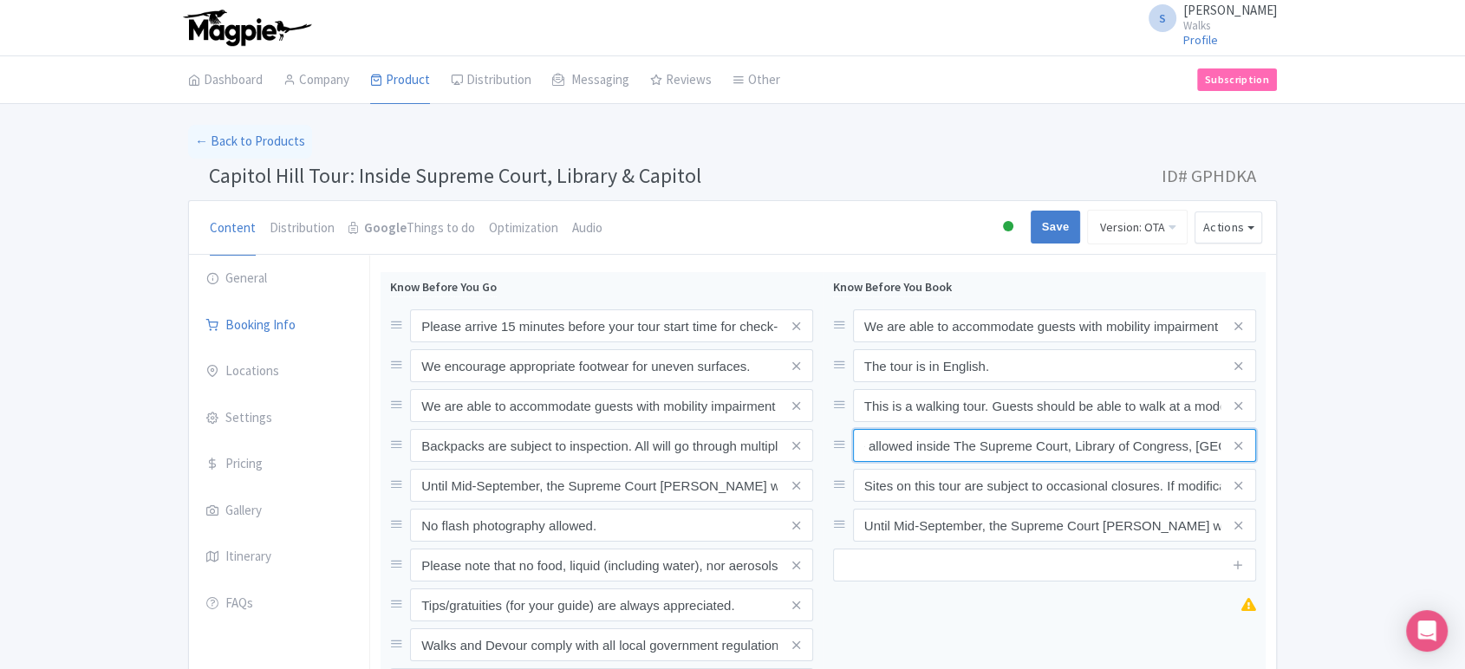
scroll to position [0, 0]
click at [1058, 230] on input "Save" at bounding box center [1056, 227] width 50 height 33
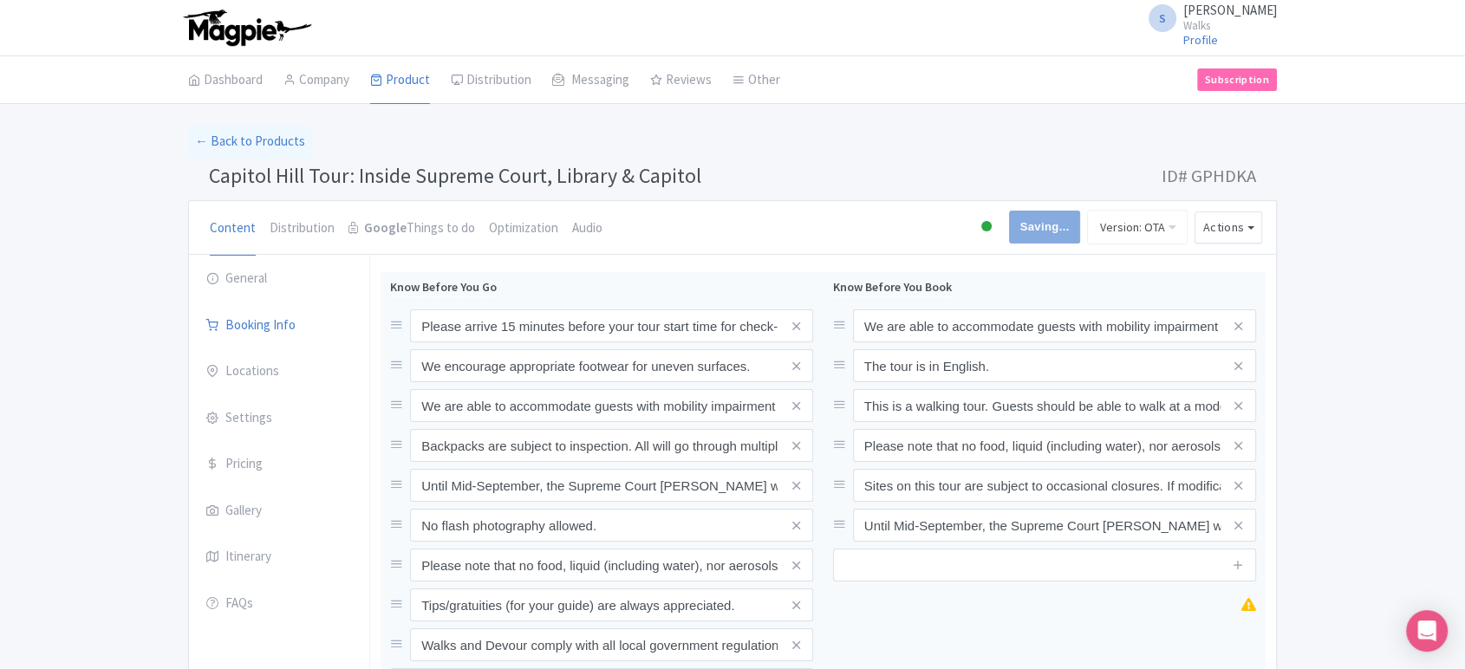
type input "Saving..."
click at [423, 119] on link "My Products" at bounding box center [453, 124] width 165 height 27
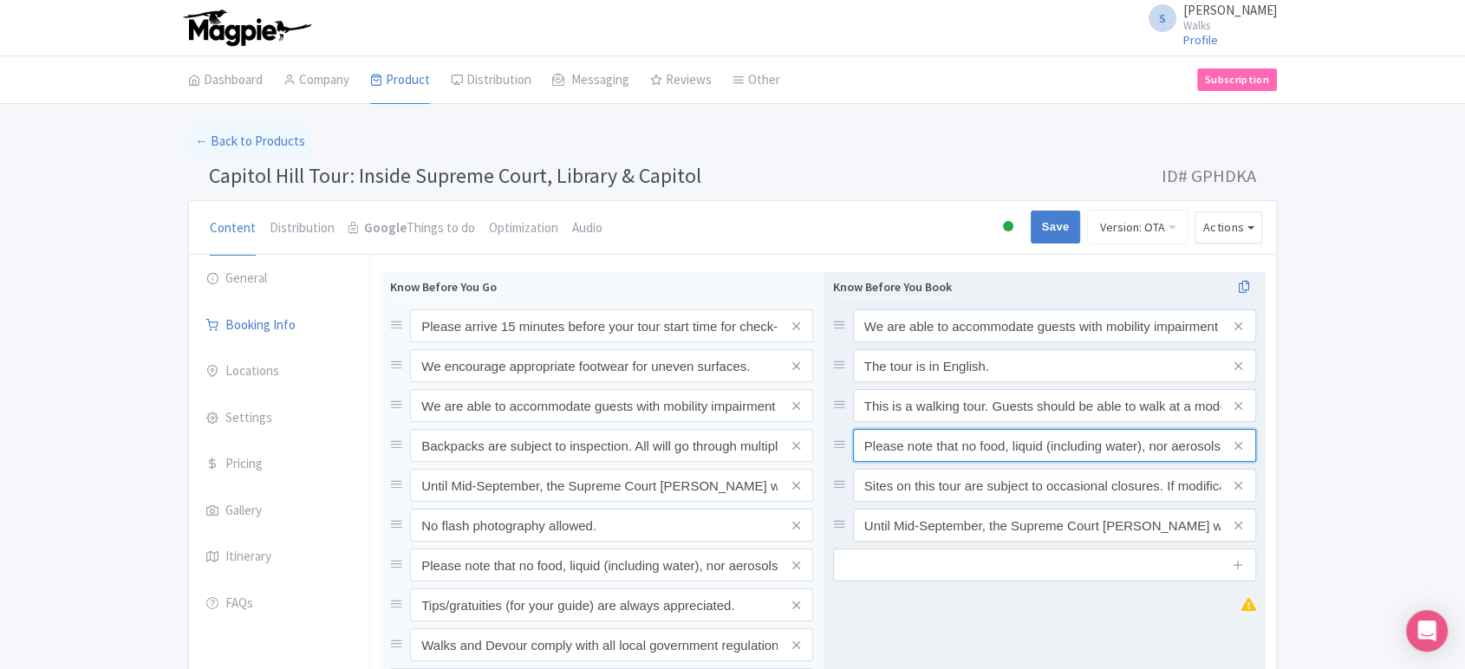
click at [954, 342] on input "Please note that no food, liquid (including water), nor aerosols will be allowe…" at bounding box center [1054, 325] width 403 height 33
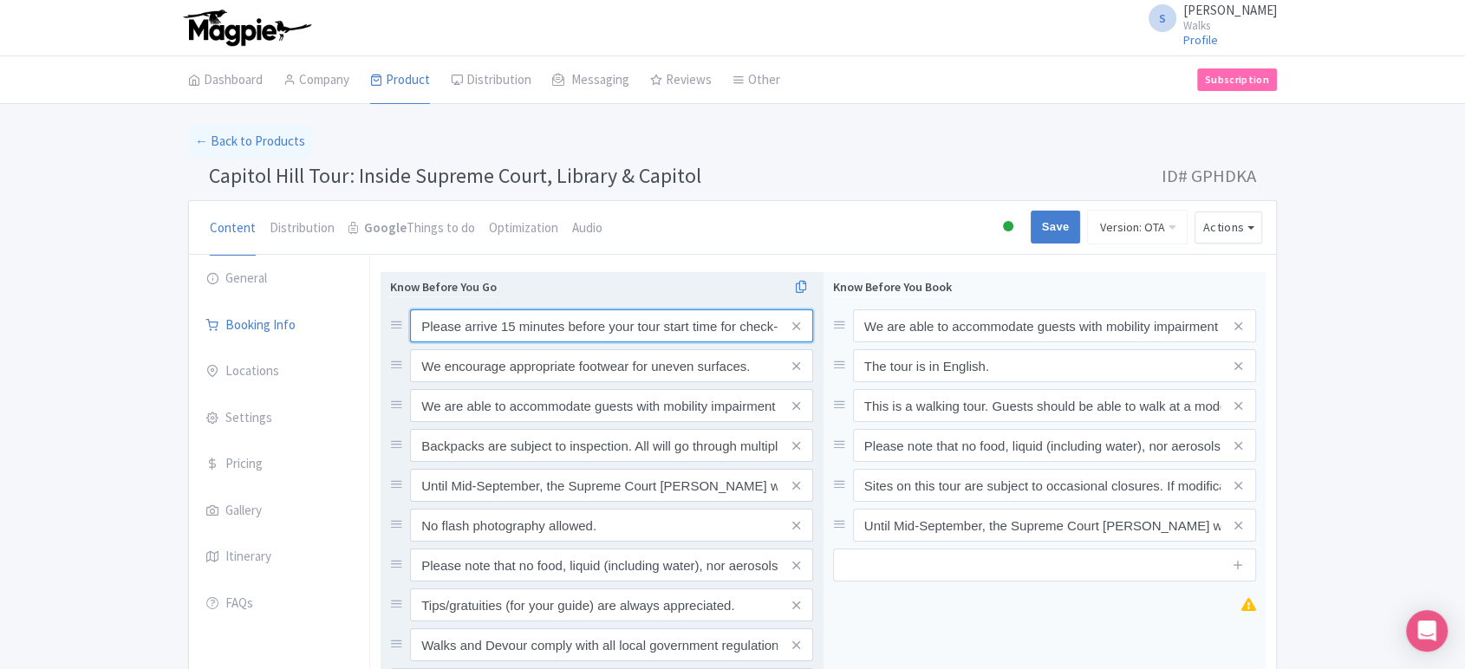
click at [505, 320] on input "Please arrive 15 minutes before your tour start time for check-in. Out of court…" at bounding box center [611, 325] width 403 height 33
click at [628, 342] on input "We encourage appropriate footwear for uneven surfaces." at bounding box center [611, 325] width 403 height 33
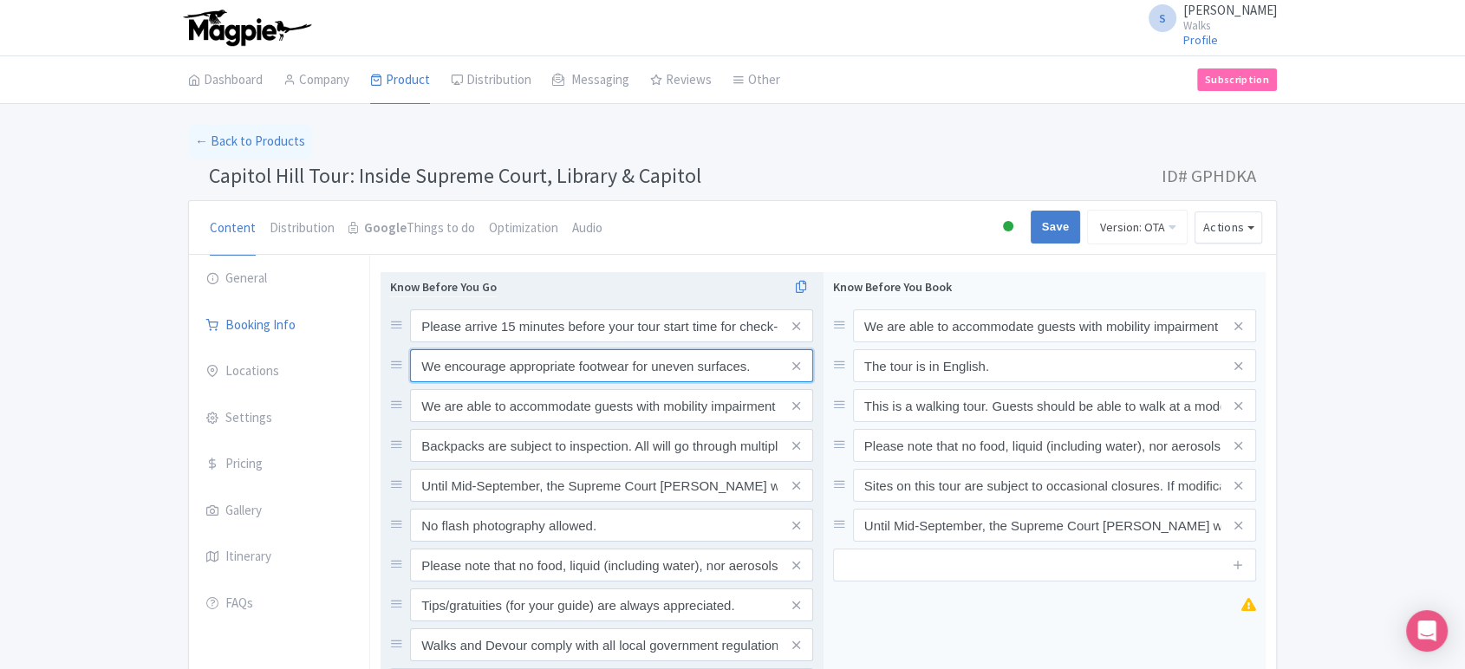
click at [628, 342] on input "We encourage appropriate footwear for uneven surfaces." at bounding box center [611, 325] width 403 height 33
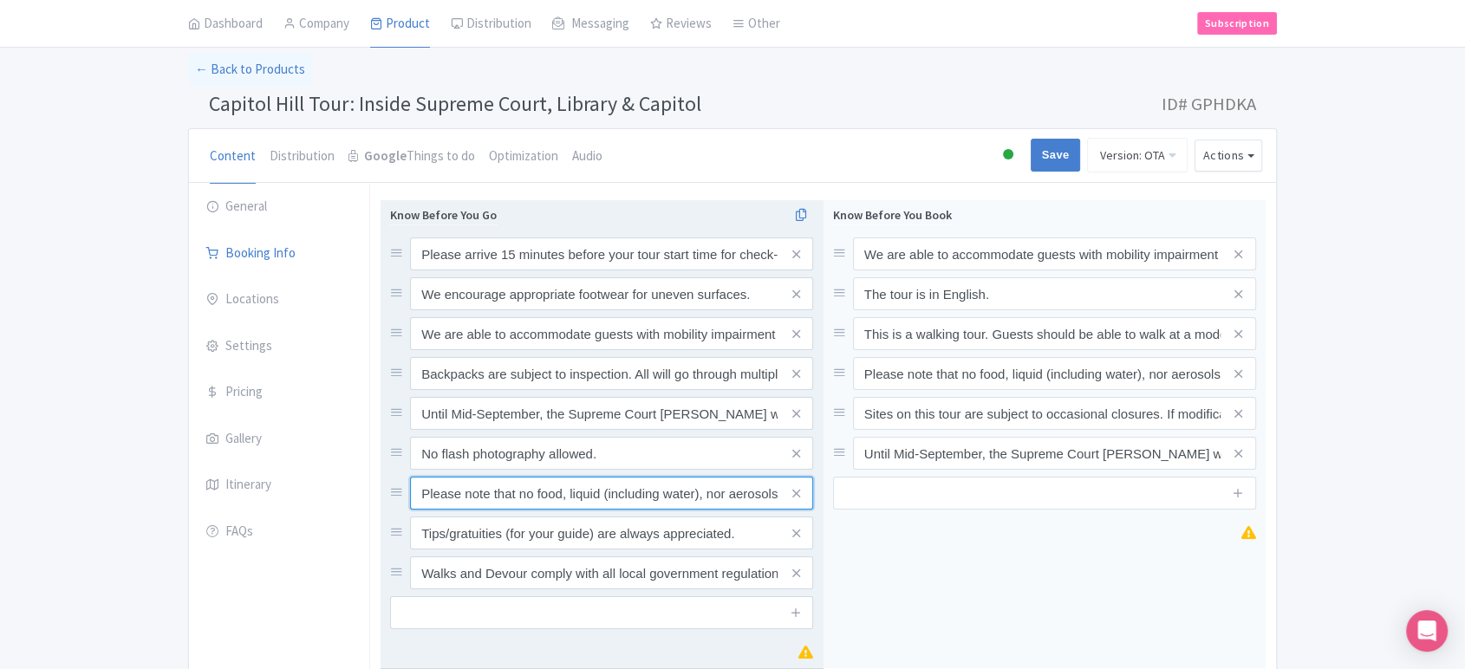
scroll to position [73, 0]
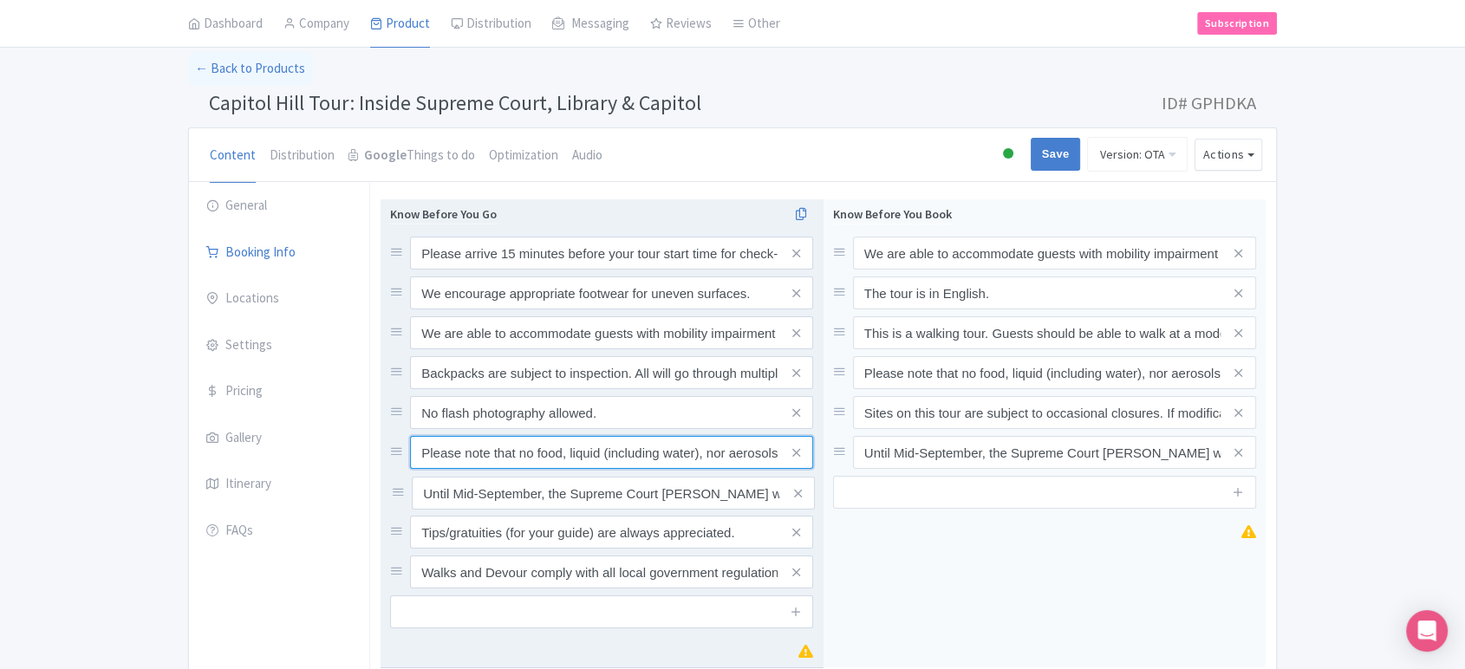
drag, startPoint x: 399, startPoint y: 408, endPoint x: 400, endPoint y: 490, distance: 81.5
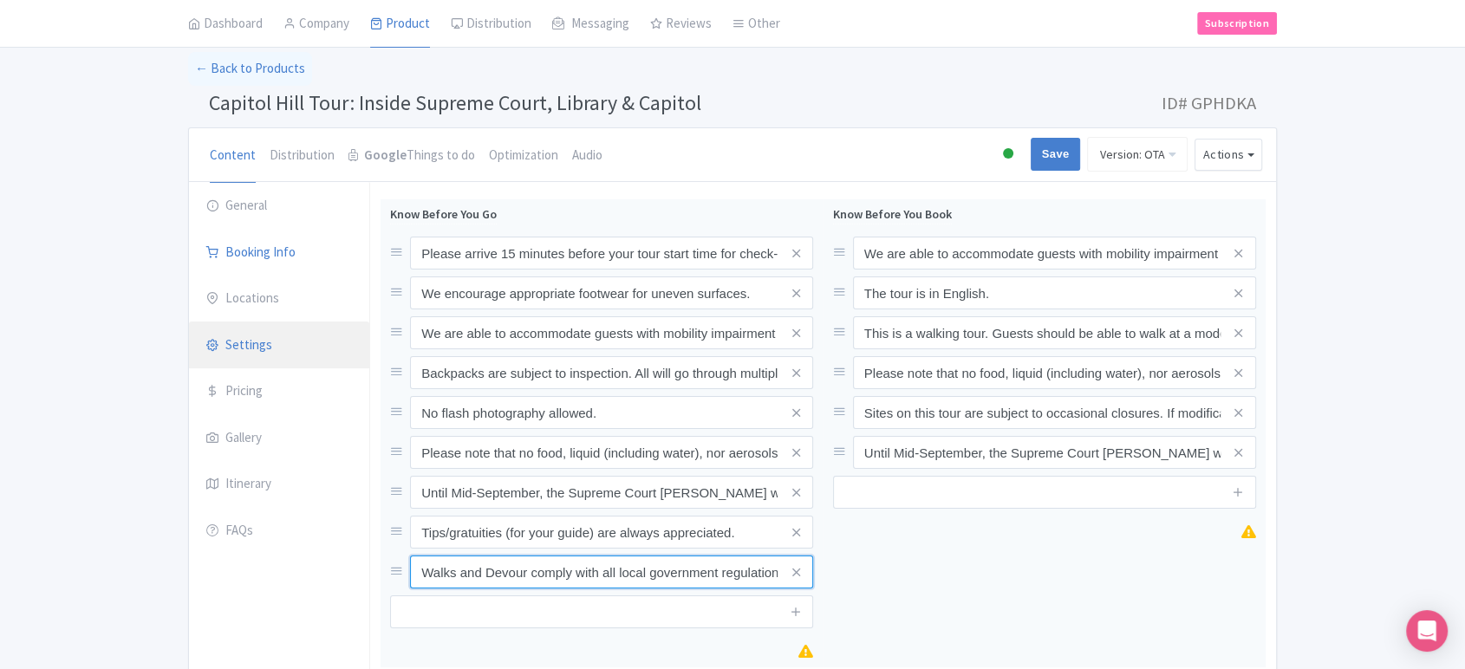
type input "`"
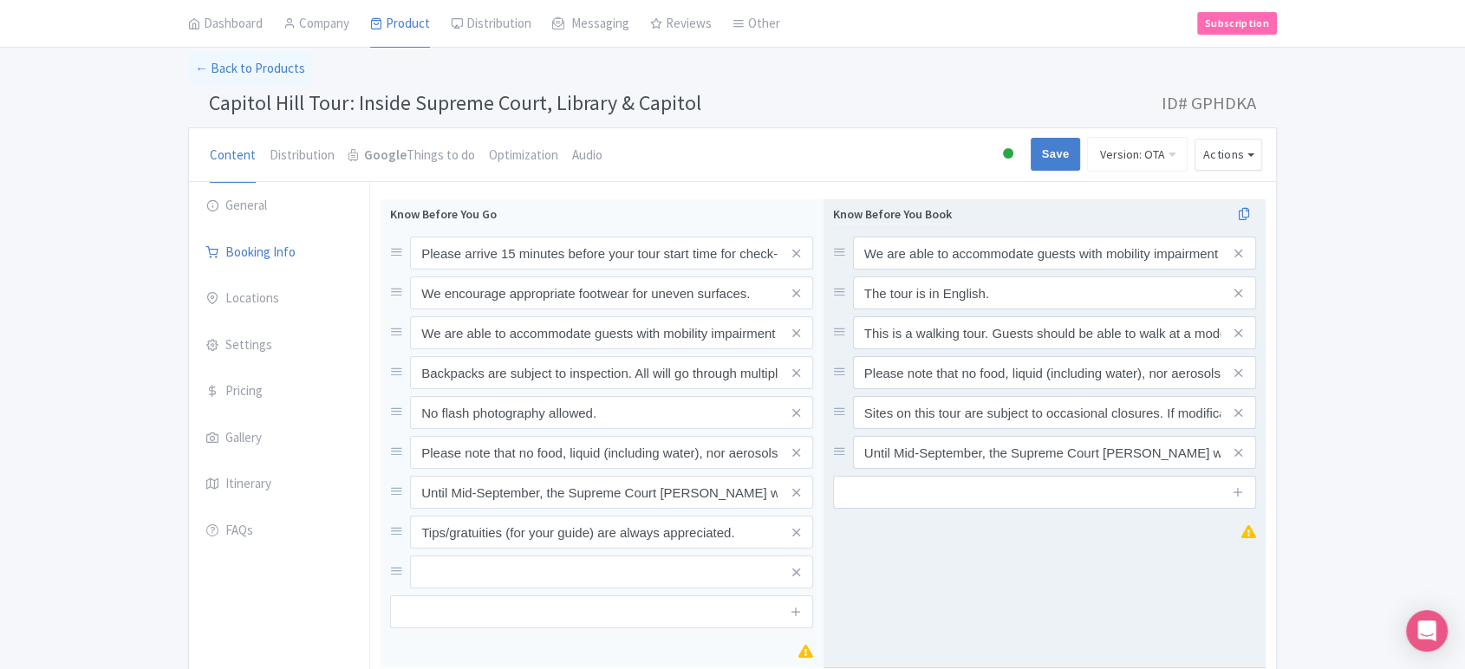
click at [999, 620] on div "Know Before You Book We are able to accommodate guests with mobility impairment…" at bounding box center [1045, 433] width 443 height 469
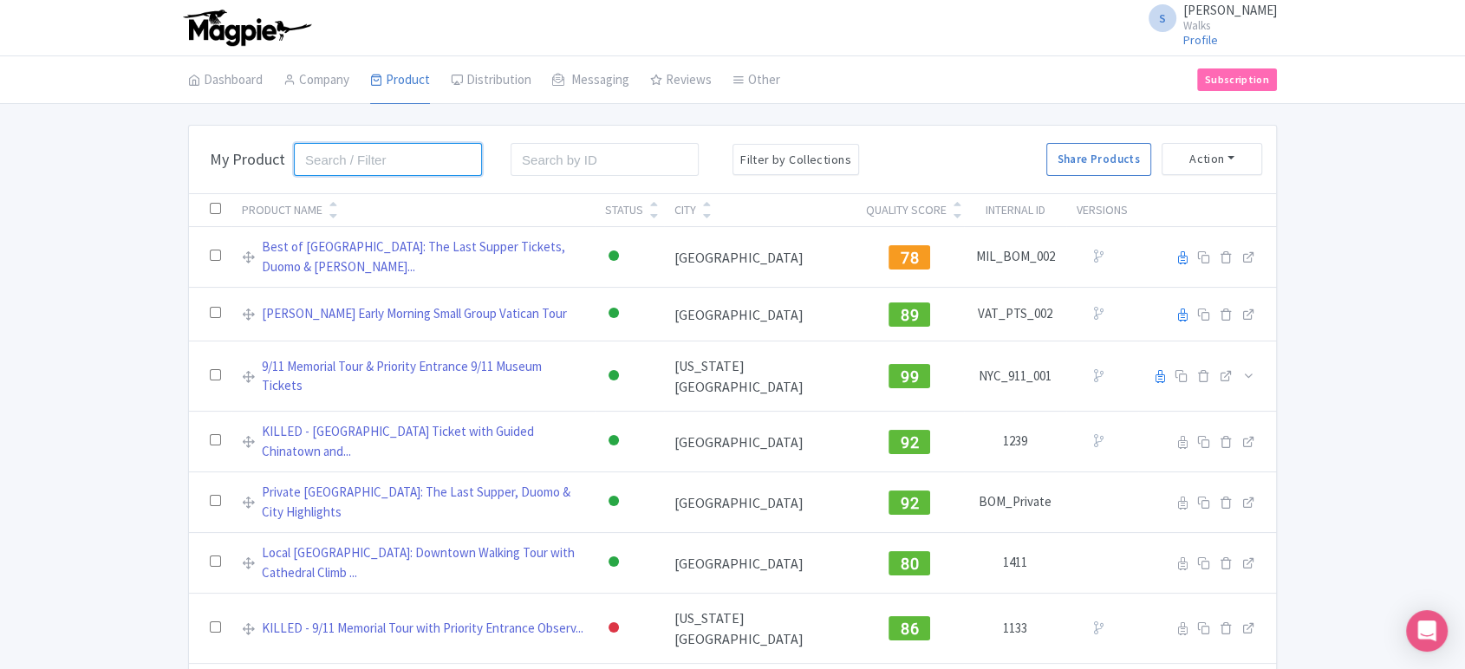
click at [375, 155] on input "search" at bounding box center [388, 159] width 188 height 33
type input "archives"
click button "Search" at bounding box center [0, 0] width 0 height 0
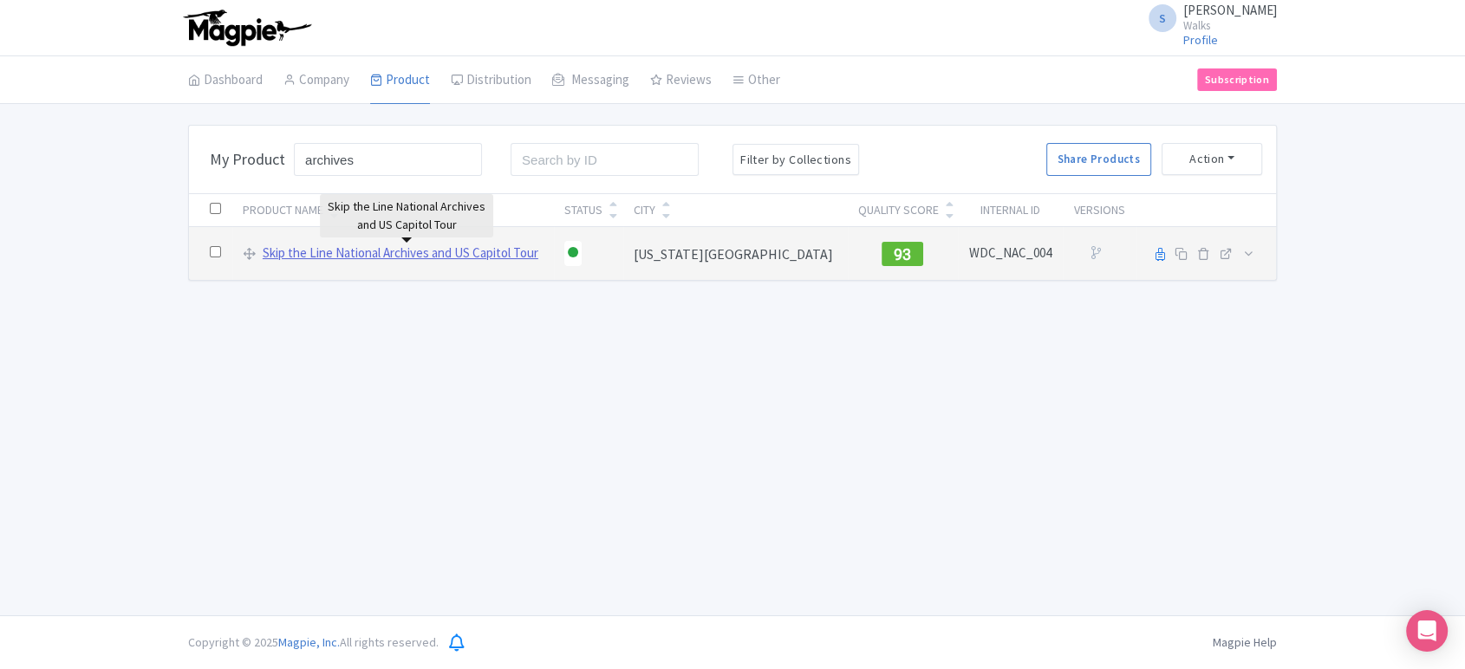
click at [424, 251] on link "Skip the Line National Archives and US Capitol Tour" at bounding box center [401, 254] width 276 height 20
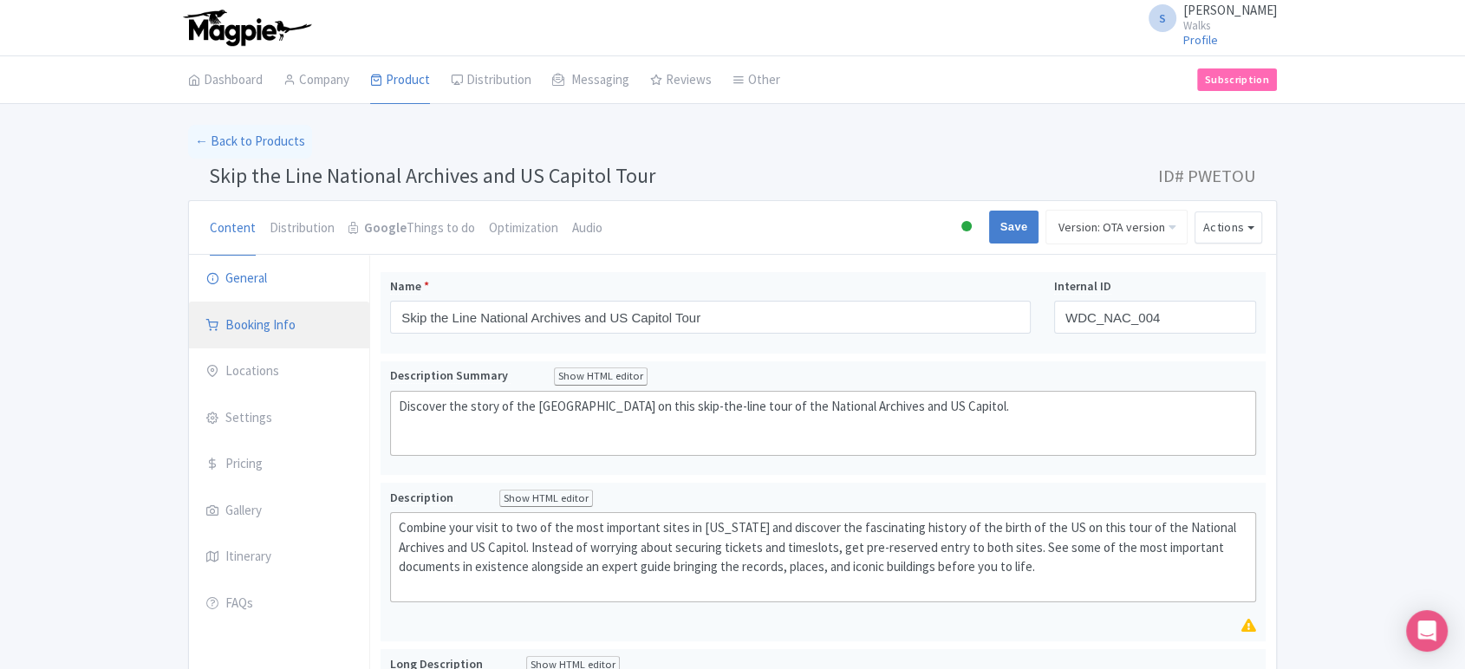
click at [216, 320] on icon at bounding box center [212, 325] width 12 height 12
click at [295, 322] on link "Booking Info" at bounding box center [279, 326] width 180 height 49
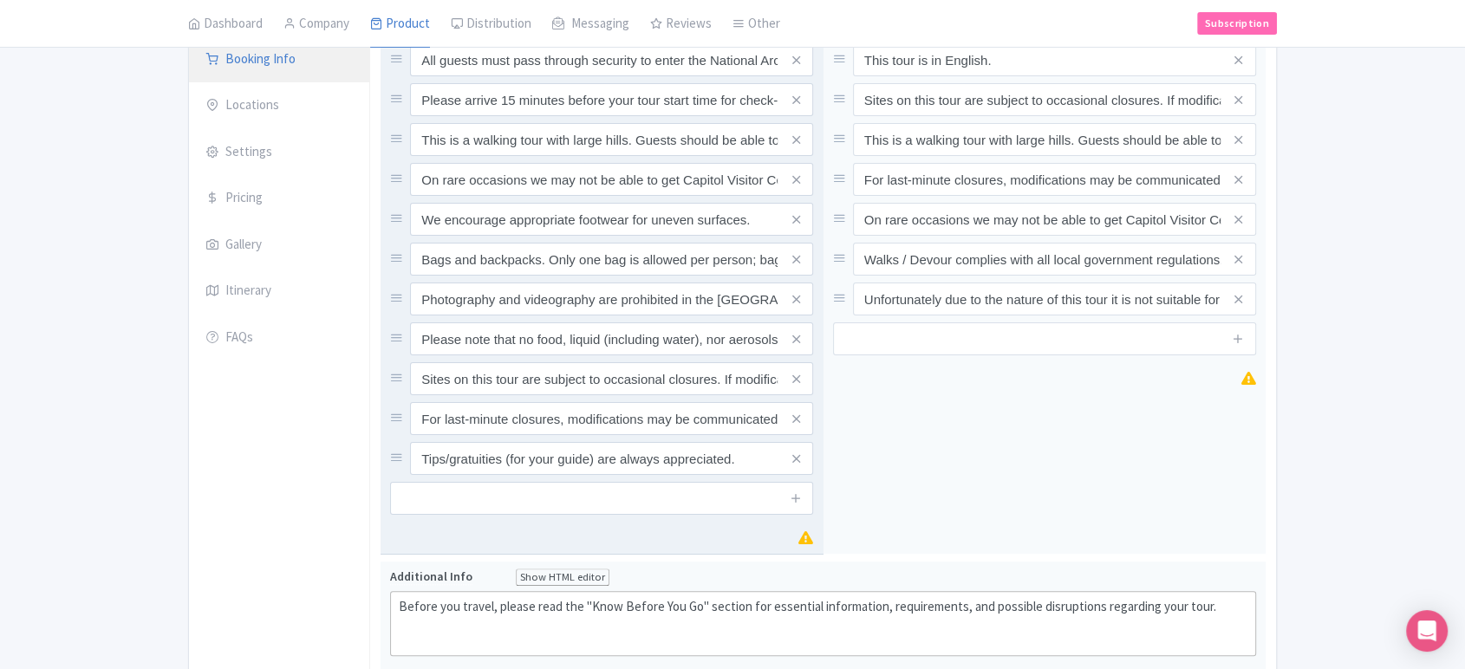
scroll to position [235, 0]
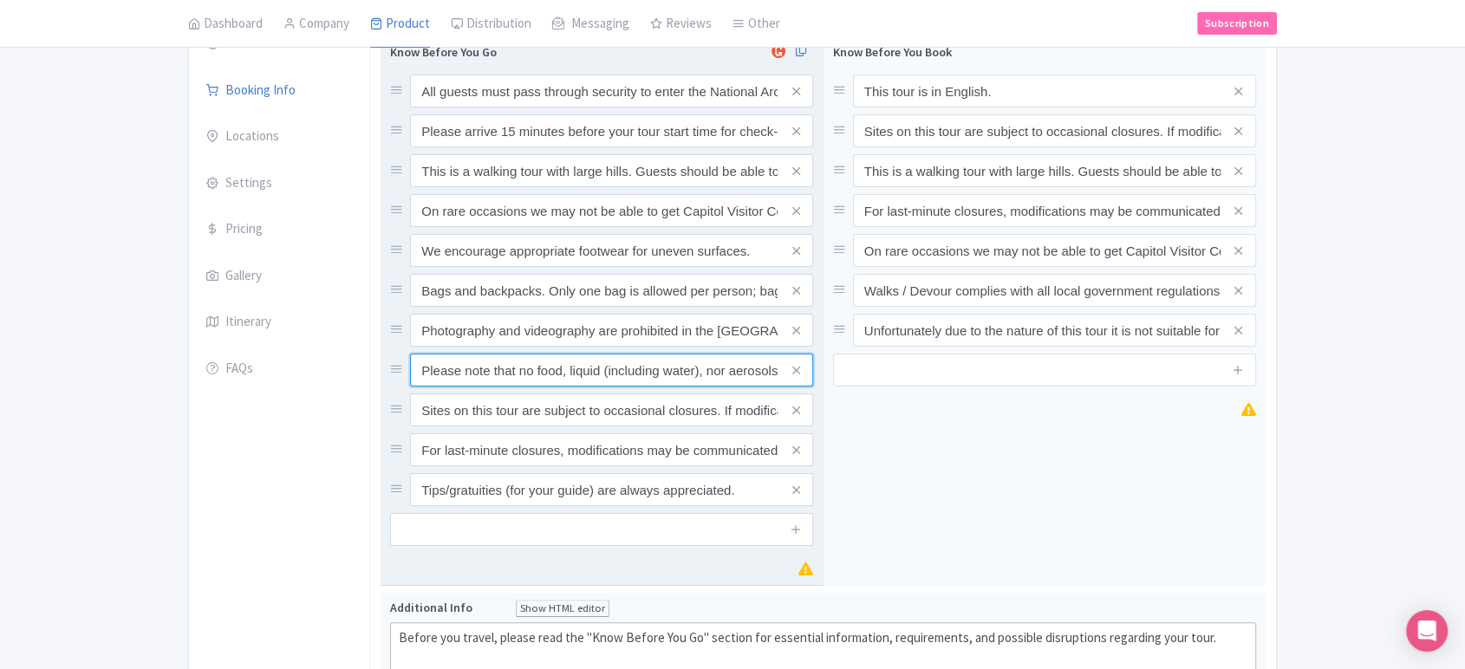
click at [631, 107] on input "Please note that no food, liquid (including water), nor aerosols will be allowe…" at bounding box center [611, 91] width 403 height 33
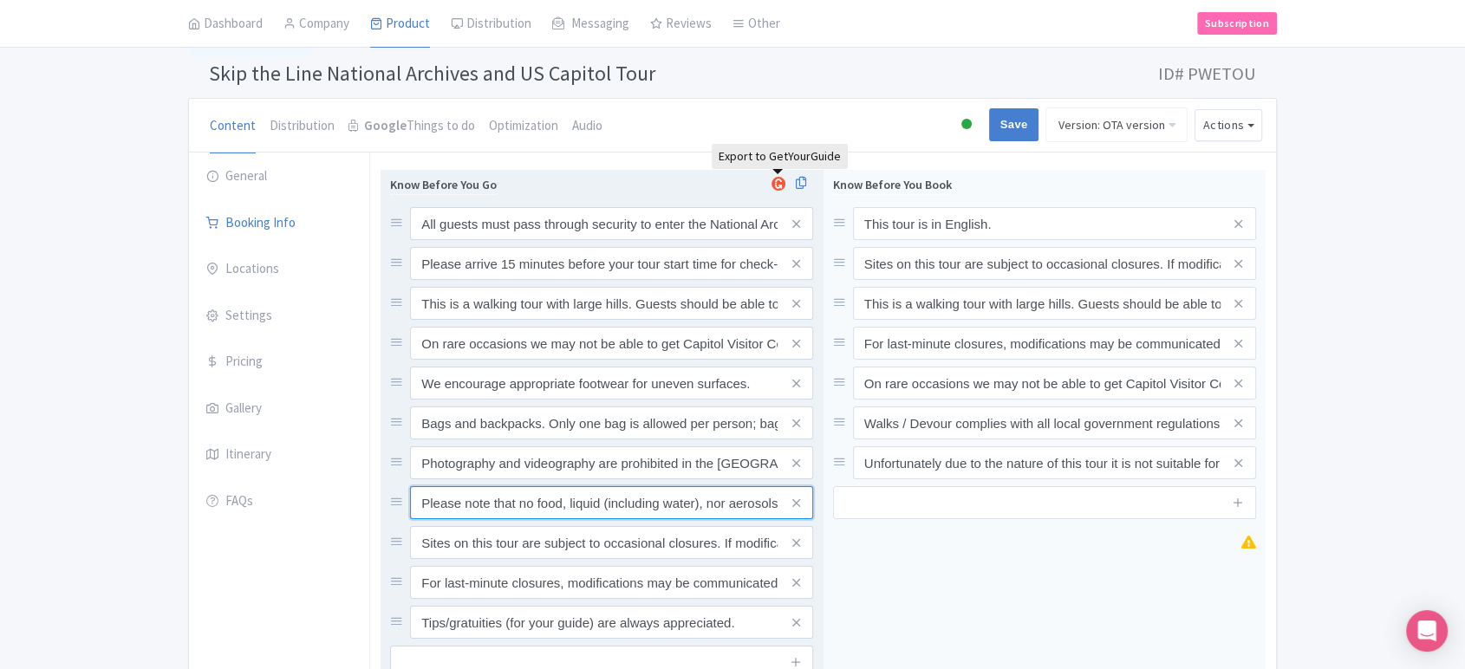
scroll to position [127, 0]
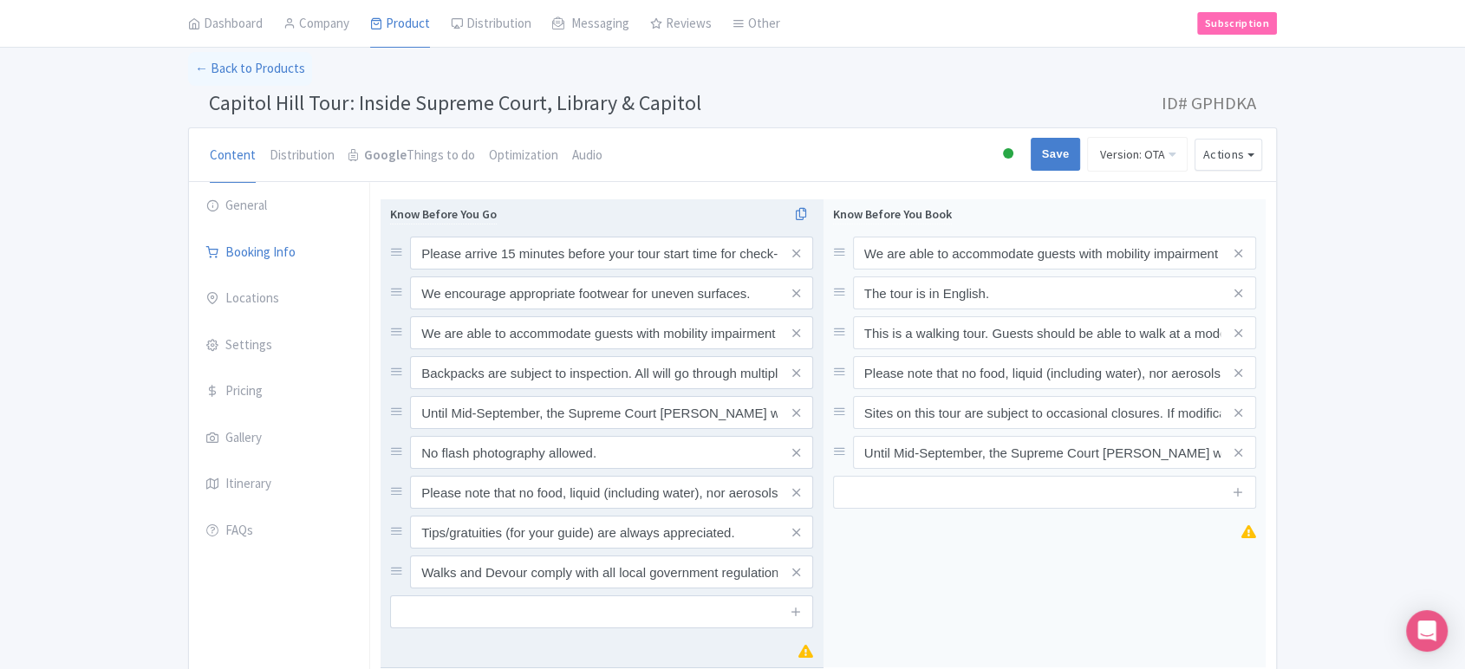
scroll to position [112, 0]
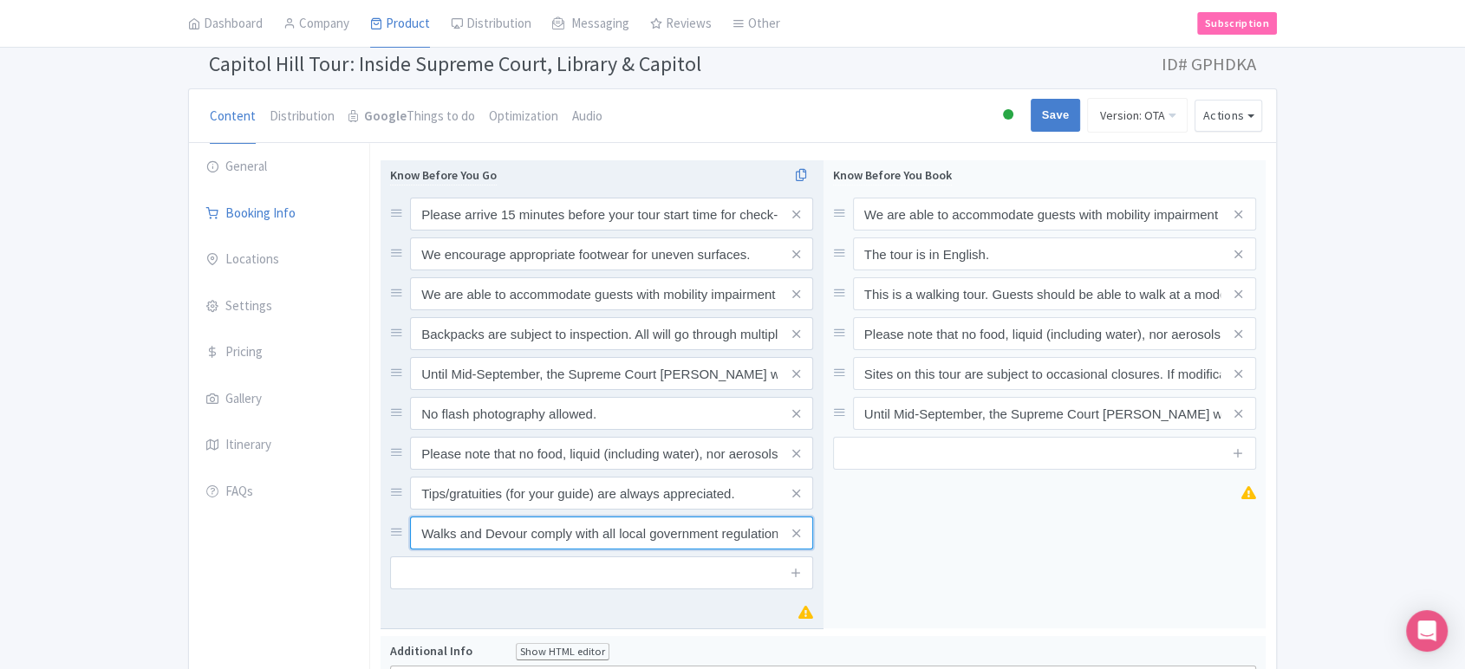
click at [653, 231] on input "Walks and Devour comply with all local government regulations. Please refer to …" at bounding box center [611, 214] width 403 height 33
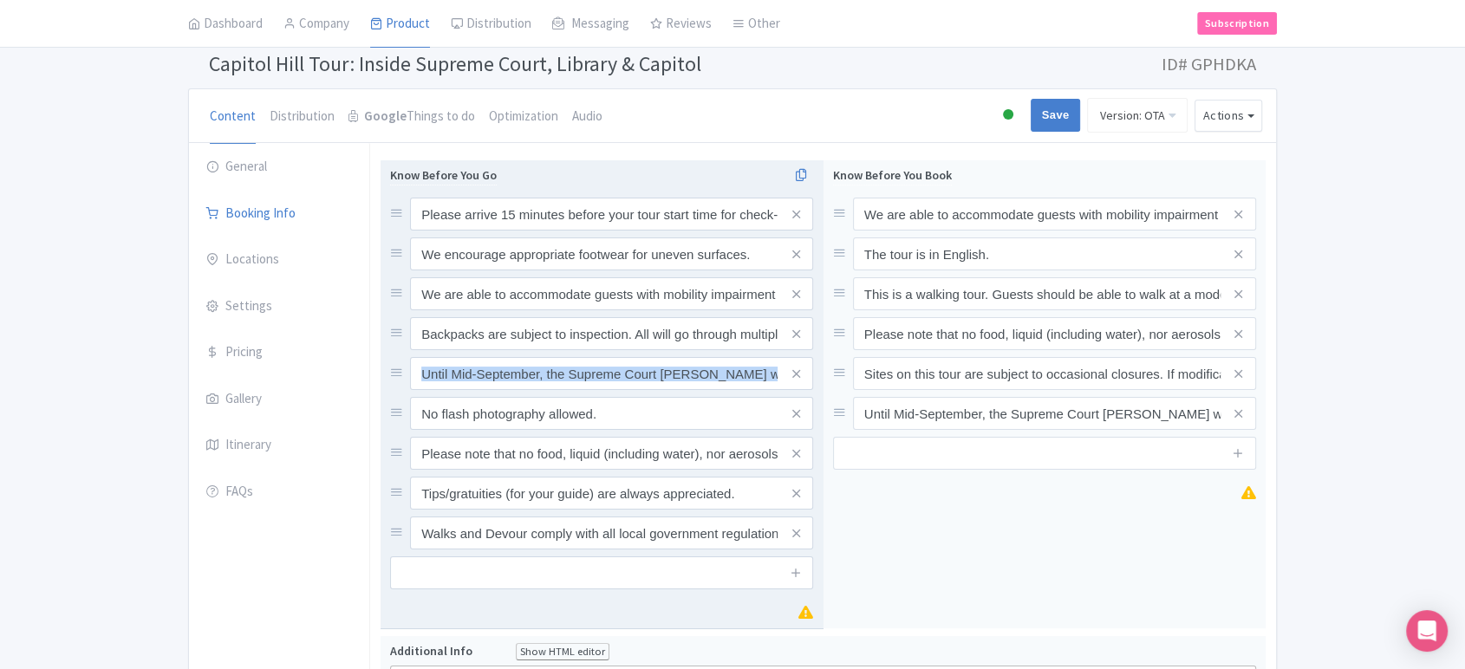
drag, startPoint x: 401, startPoint y: 355, endPoint x: 402, endPoint y: 426, distance: 71.1
click at [402, 426] on div "Please arrive 15 minutes before your tour start time for check-in. Out of court…" at bounding box center [601, 374] width 423 height 352
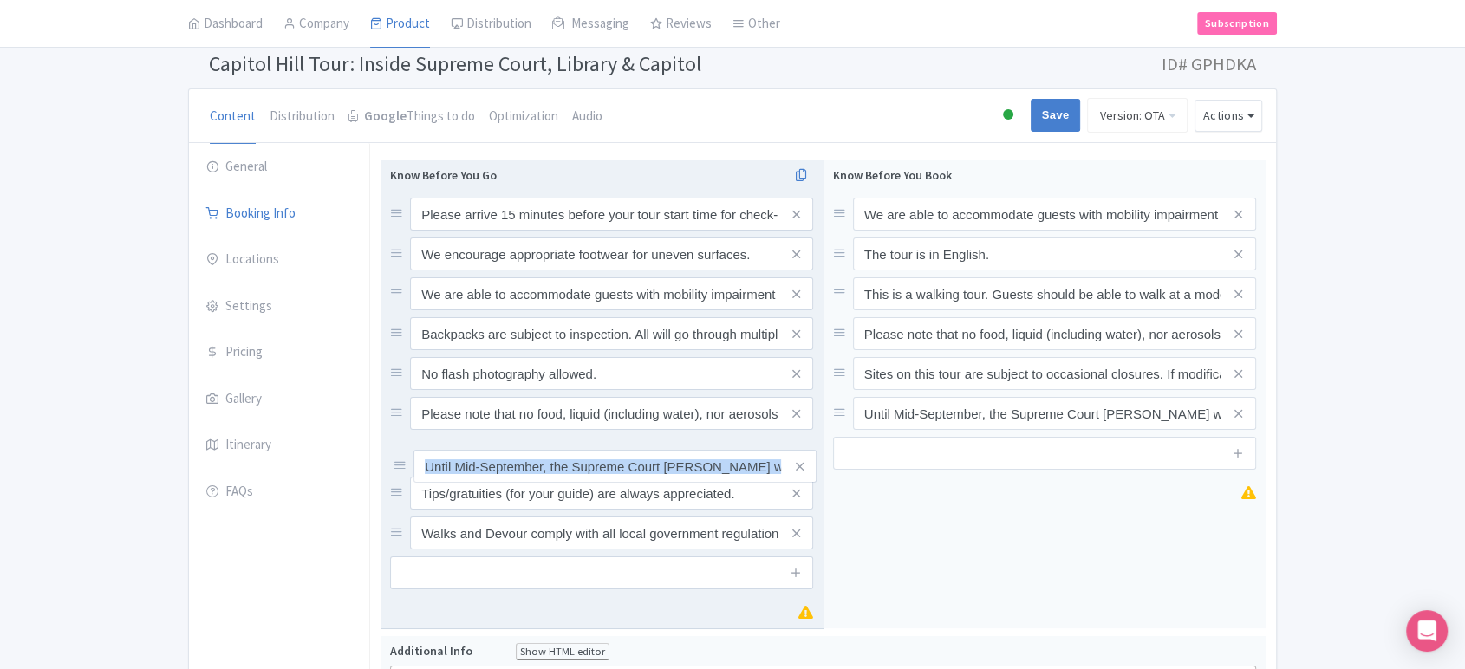
drag, startPoint x: 396, startPoint y: 374, endPoint x: 400, endPoint y: 468, distance: 93.7
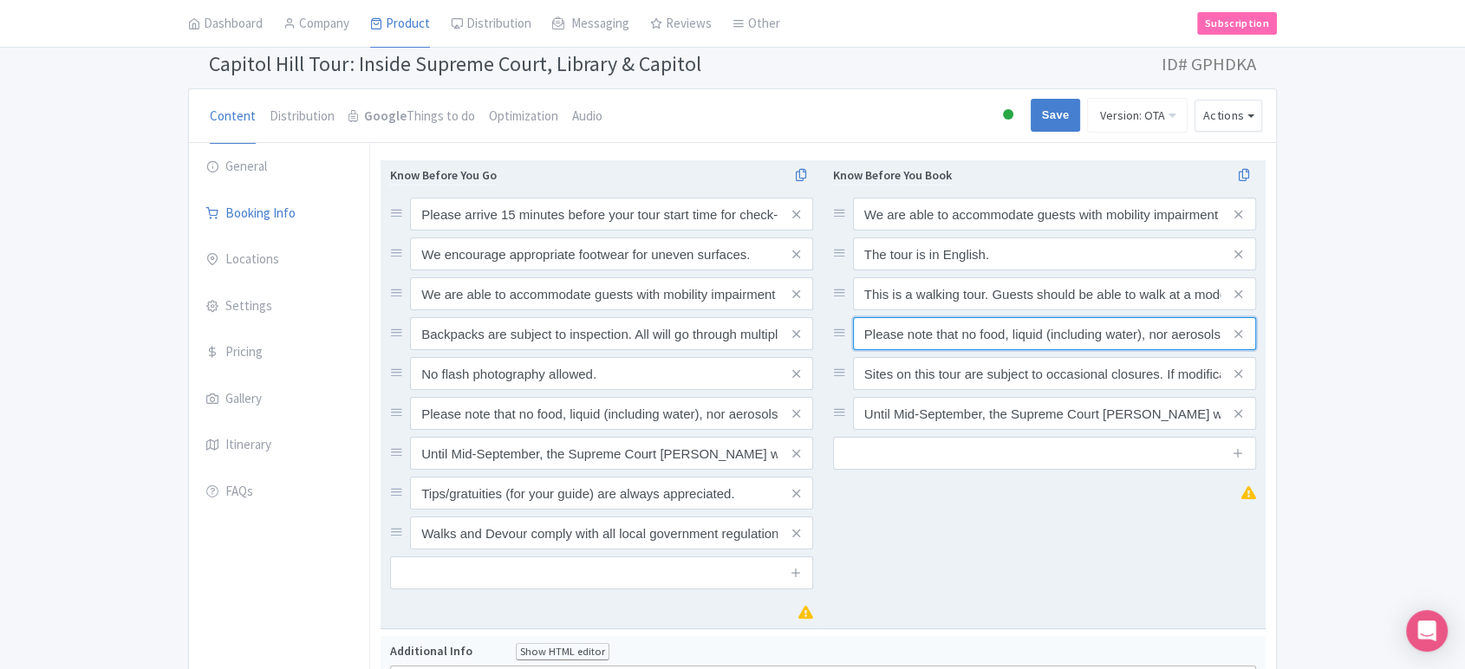
click at [945, 231] on input "Please note that no food, liquid (including water), nor aerosols will be allowe…" at bounding box center [1054, 214] width 403 height 33
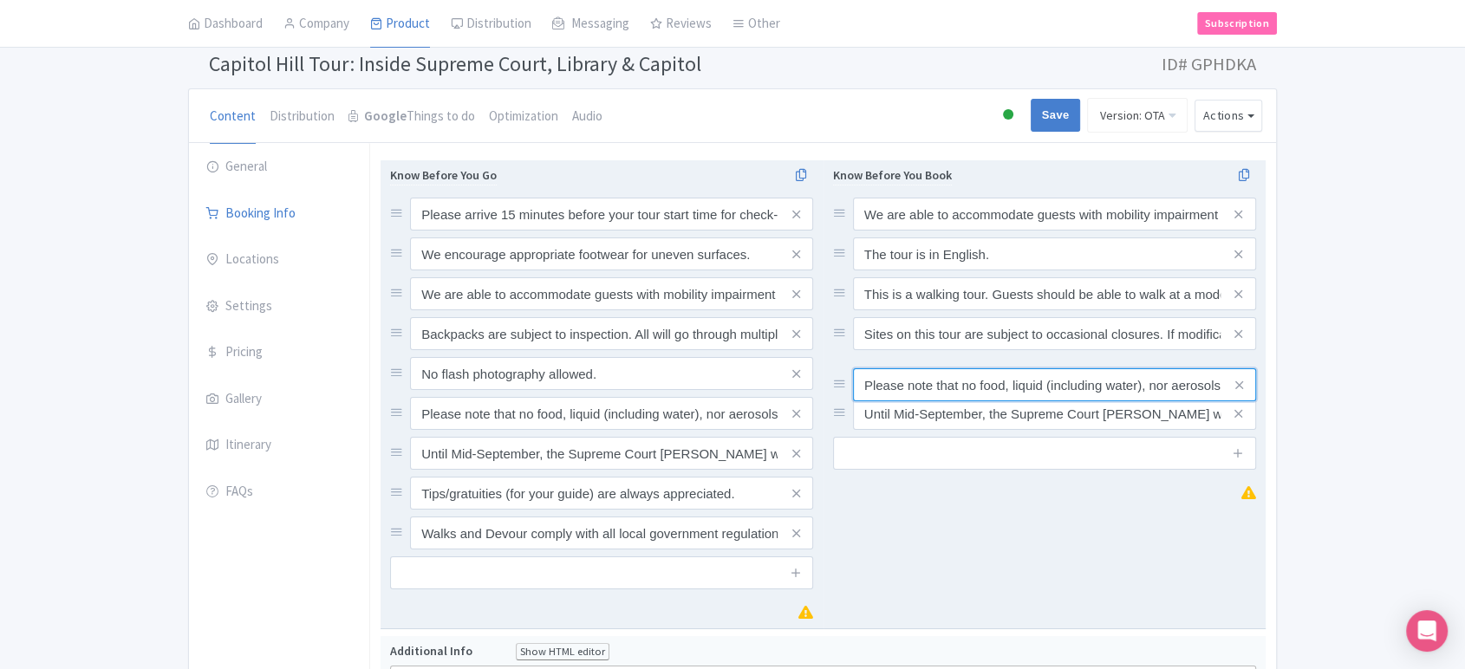
drag, startPoint x: 839, startPoint y: 331, endPoint x: 839, endPoint y: 382, distance: 51.1
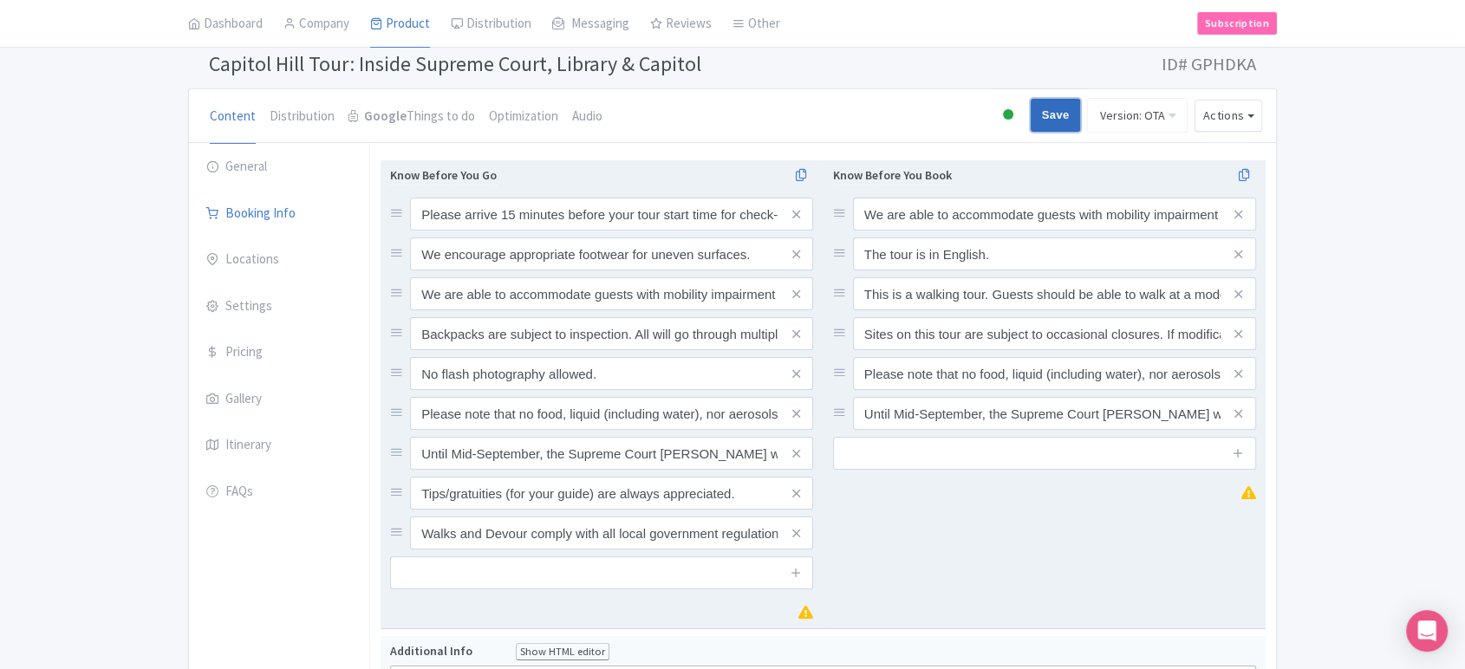
click at [1062, 114] on input "Save" at bounding box center [1056, 115] width 50 height 33
type input "Saving..."
